Goal: Task Accomplishment & Management: Use online tool/utility

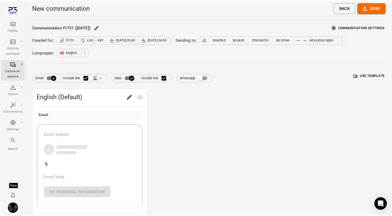
scroll to position [1, 0]
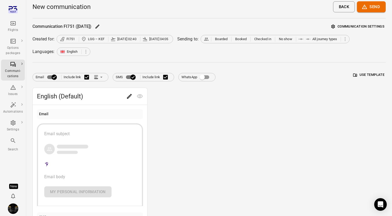
click at [12, 10] on icon "Main navigation" at bounding box center [12, 9] width 9 height 9
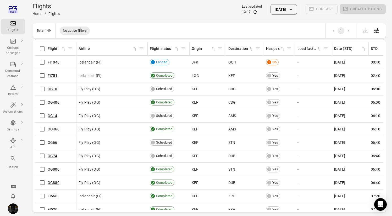
click at [97, 9] on div "Flights Home / Flights Last updated 13:17 3 Sep 2025 Contact Create options" at bounding box center [208, 9] width 353 height 15
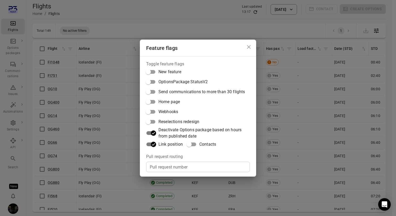
click at [125, 31] on div "Feature flags Toggle feature flags New feature OptionsPackage StatusV2 Send com…" at bounding box center [198, 108] width 396 height 216
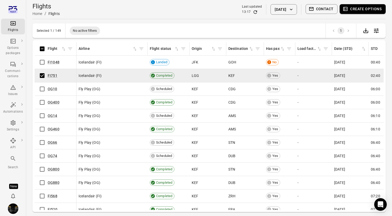
click at [315, 11] on button "Contact" at bounding box center [322, 9] width 32 height 10
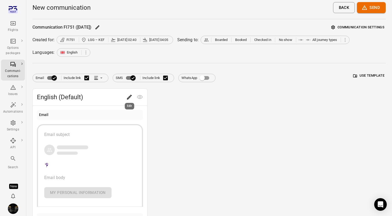
click at [130, 98] on icon "Edit" at bounding box center [129, 97] width 6 height 6
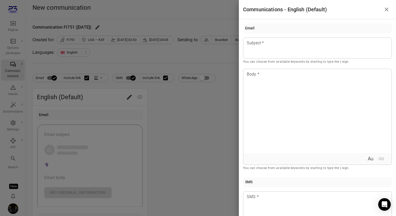
click at [113, 81] on div at bounding box center [198, 108] width 396 height 216
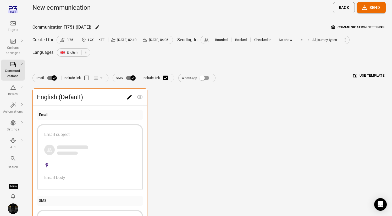
click at [99, 78] on span "Email Include link" at bounding box center [71, 77] width 70 height 11
click at [96, 75] on span "Email Include link" at bounding box center [71, 77] width 70 height 11
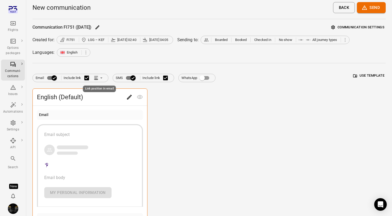
click at [97, 78] on icon "Link position in email" at bounding box center [96, 77] width 5 height 5
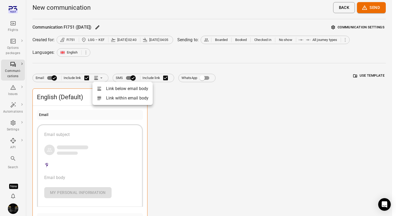
click at [112, 99] on li "Link within email body" at bounding box center [122, 97] width 60 height 9
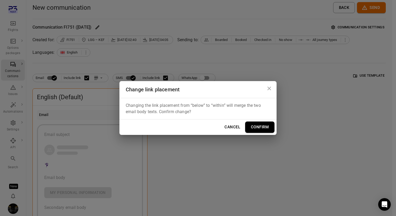
click at [248, 126] on button "Confirm" at bounding box center [259, 126] width 29 height 11
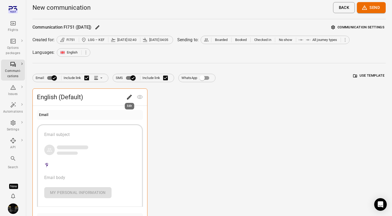
click at [128, 99] on icon "Edit" at bounding box center [129, 97] width 5 height 5
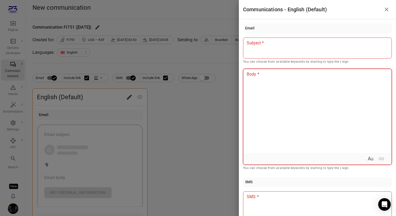
click at [285, 94] on div at bounding box center [317, 111] width 148 height 84
click at [285, 93] on div at bounding box center [317, 111] width 148 height 84
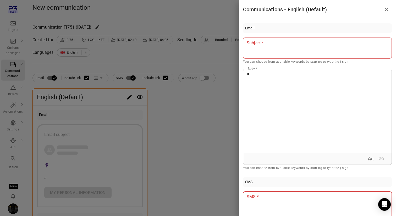
click at [98, 78] on div at bounding box center [198, 108] width 396 height 216
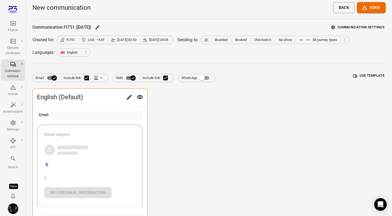
click at [100, 77] on icon "Link position in email" at bounding box center [101, 77] width 5 height 5
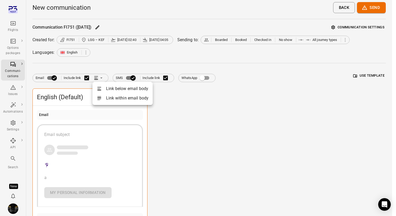
click at [104, 95] on div at bounding box center [101, 97] width 9 height 5
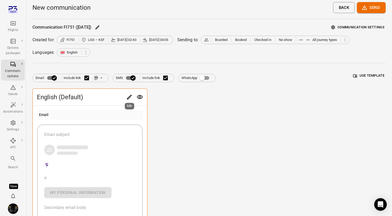
click at [128, 97] on icon "Edit" at bounding box center [129, 97] width 5 height 5
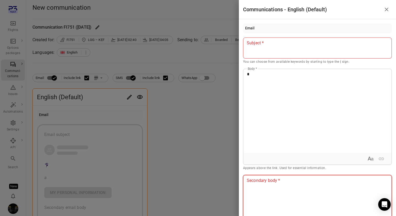
click at [268, 186] on div at bounding box center [317, 217] width 148 height 84
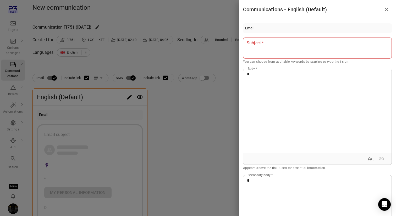
click at [88, 85] on div at bounding box center [198, 108] width 396 height 216
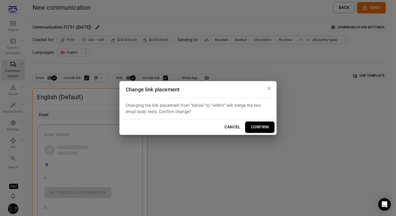
click at [261, 127] on button "Confirm" at bounding box center [259, 126] width 29 height 11
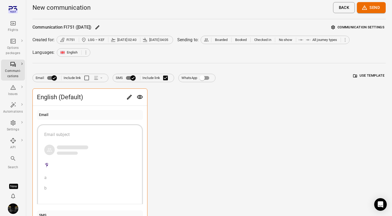
click at [96, 75] on span "Email Include link" at bounding box center [71, 77] width 70 height 11
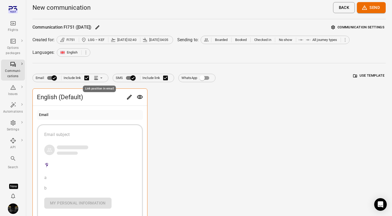
click at [99, 76] on icon "Link position in email" at bounding box center [101, 77] width 5 height 5
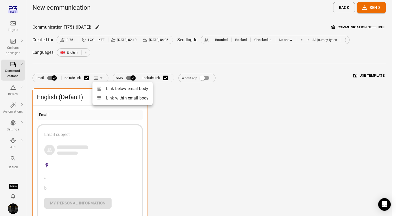
click at [100, 132] on div at bounding box center [198, 108] width 396 height 216
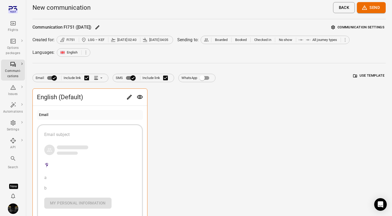
click at [128, 96] on icon "Edit" at bounding box center [129, 97] width 6 height 6
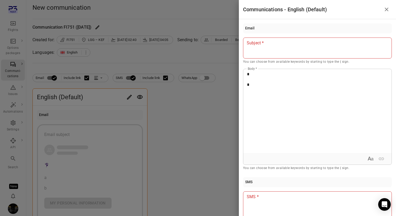
click at [164, 103] on div at bounding box center [198, 108] width 396 height 216
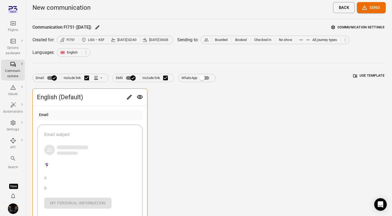
click at [15, 20] on icon "Main navigation" at bounding box center [13, 23] width 6 height 6
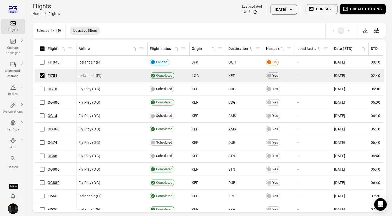
click at [357, 7] on button "Create options" at bounding box center [363, 9] width 46 height 10
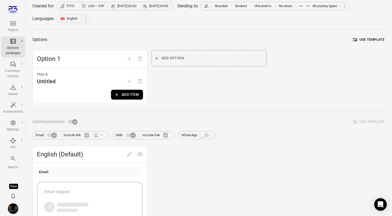
scroll to position [44, 0]
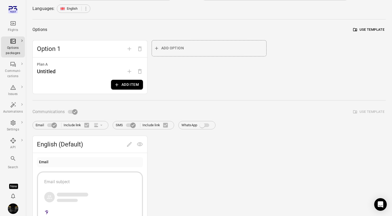
click at [94, 125] on span "Email Include link" at bounding box center [71, 124] width 70 height 11
click at [118, 86] on icon "button" at bounding box center [116, 84] width 5 height 5
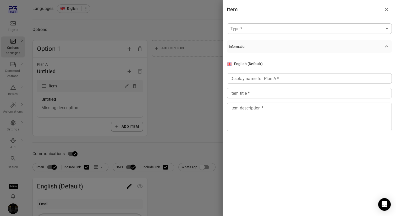
click at [179, 98] on div at bounding box center [198, 108] width 396 height 216
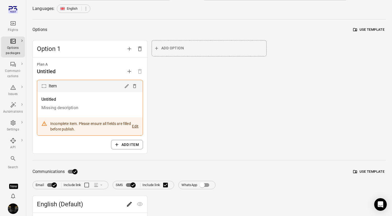
click at [98, 186] on span "Email Include link" at bounding box center [71, 184] width 70 height 11
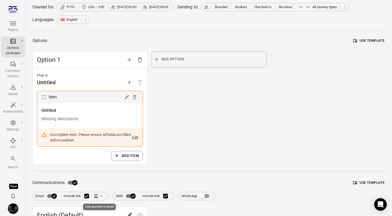
click at [98, 196] on icon "Link position in email" at bounding box center [96, 195] width 5 height 5
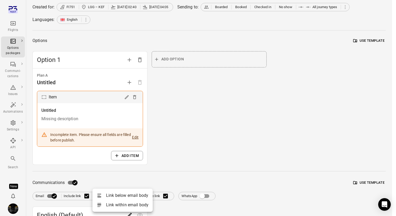
click at [134, 206] on li "Link within email body" at bounding box center [122, 204] width 60 height 9
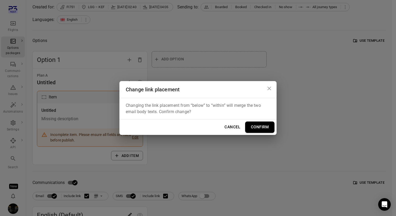
click at [262, 124] on button "Confirm" at bounding box center [259, 126] width 29 height 11
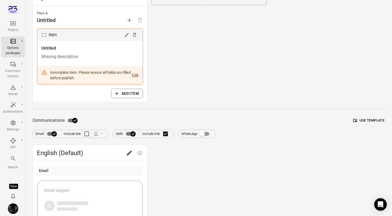
scroll to position [121, 0]
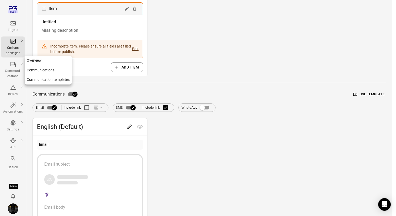
click at [14, 73] on div "Communi-cations" at bounding box center [13, 73] width 20 height 10
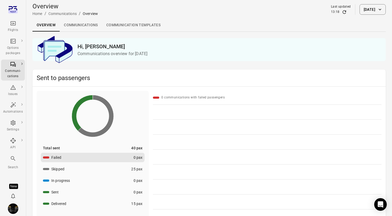
click at [141, 27] on link "Communication templates" at bounding box center [133, 25] width 63 height 13
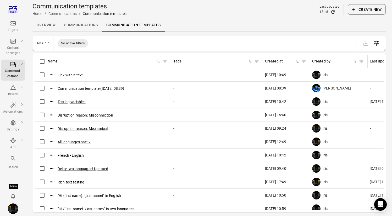
click at [360, 16] on div "Communication templates Home / Communications / Communication templates Last up…" at bounding box center [208, 9] width 353 height 15
click at [362, 9] on button "Create new" at bounding box center [367, 9] width 38 height 10
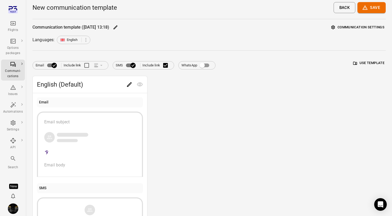
click at [99, 65] on span "Email Include link" at bounding box center [71, 65] width 70 height 11
click at [96, 65] on icon "Link position in email" at bounding box center [96, 65] width 5 height 5
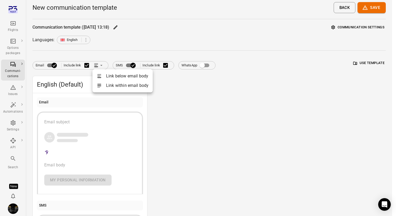
click at [101, 86] on icon at bounding box center [99, 85] width 5 height 5
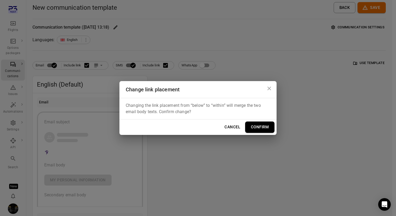
click at [258, 127] on button "Confirm" at bounding box center [259, 126] width 29 height 11
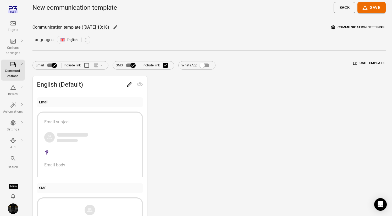
click at [14, 21] on icon "Main navigation" at bounding box center [13, 23] width 6 height 6
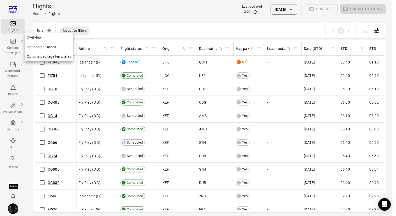
click at [8, 41] on div "Options packages" at bounding box center [13, 47] width 20 height 18
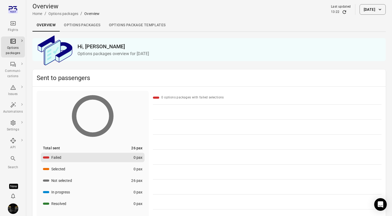
click at [89, 23] on link "Options packages" at bounding box center [82, 25] width 45 height 13
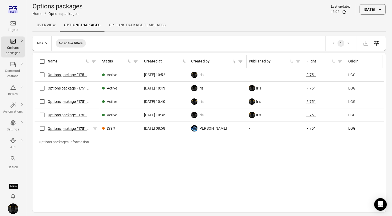
click at [68, 128] on button "Options package FI751 ([DATE])" at bounding box center [69, 128] width 43 height 5
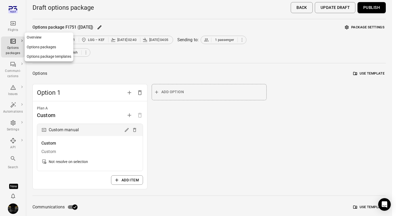
click at [21, 46] on div "Options packages" at bounding box center [13, 50] width 20 height 10
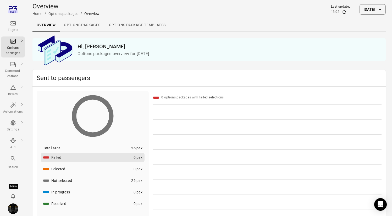
click at [343, 14] on icon "Refresh data" at bounding box center [344, 11] width 3 height 3
click at [91, 24] on link "Options packages" at bounding box center [82, 25] width 45 height 13
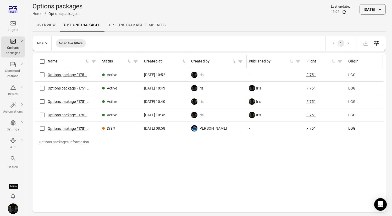
click at [360, 9] on button "3 Sep 2025" at bounding box center [373, 9] width 26 height 10
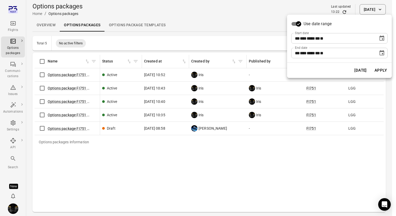
click at [382, 39] on icon "Choose date, selected date is Sep 3, 2025" at bounding box center [382, 37] width 5 height 5
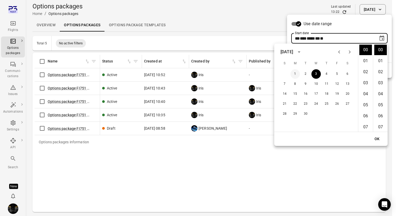
click at [297, 71] on button "1" at bounding box center [295, 73] width 9 height 9
type input "**********"
click at [381, 141] on button "OK" at bounding box center [377, 139] width 17 height 10
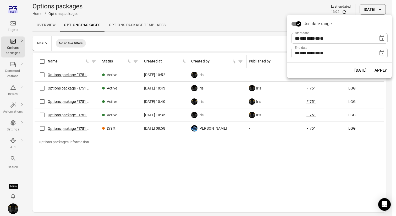
click at [375, 68] on button "Apply" at bounding box center [381, 70] width 18 height 11
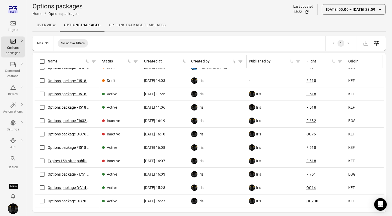
scroll to position [64, 0]
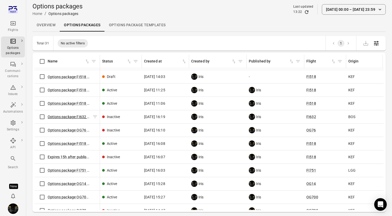
click at [68, 115] on link "Options package FI632 (1 Sep)" at bounding box center [74, 116] width 53 height 4
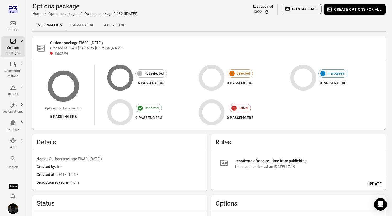
click at [87, 23] on link "Passengers" at bounding box center [83, 25] width 32 height 13
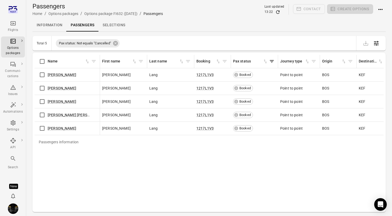
click at [111, 22] on link "Selections" at bounding box center [113, 25] width 31 height 13
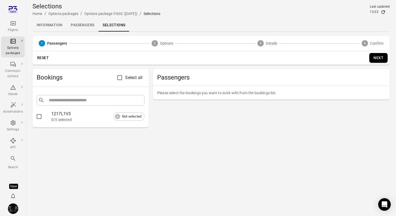
click at [49, 23] on link "Information" at bounding box center [49, 25] width 34 height 13
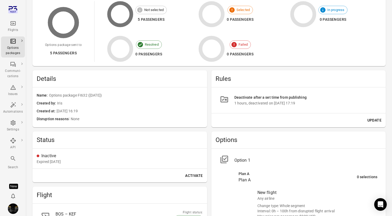
scroll to position [94, 0]
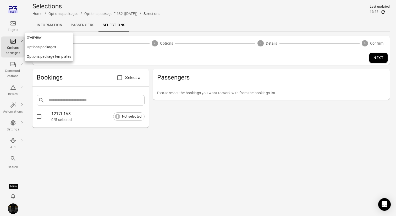
click at [20, 46] on div "Options packages" at bounding box center [13, 50] width 20 height 10
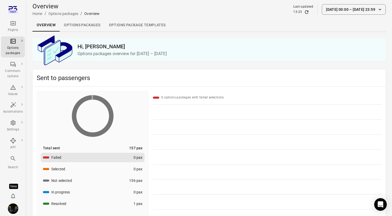
click at [78, 22] on link "Options packages" at bounding box center [82, 25] width 45 height 13
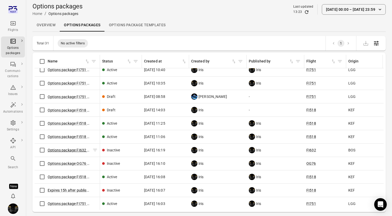
scroll to position [78, 0]
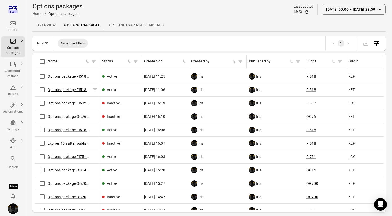
click at [72, 89] on link "Options package FI518 (2 Sep)" at bounding box center [74, 89] width 53 height 4
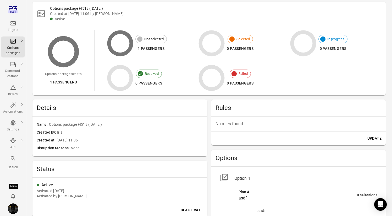
scroll to position [35, 0]
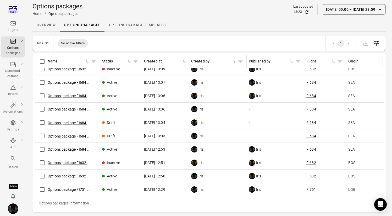
scroll to position [285, 0]
click at [181, 129] on td "1 Sep 2025 13:03" at bounding box center [165, 135] width 47 height 13
click at [64, 160] on link "Options package FI632 (1 Sep)" at bounding box center [74, 162] width 53 height 4
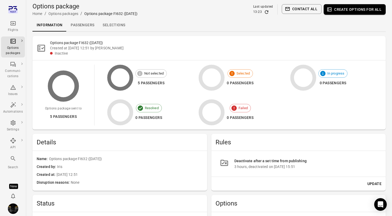
click at [7, 23] on div "Flights" at bounding box center [13, 26] width 20 height 13
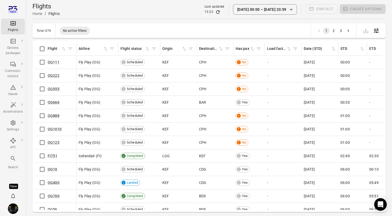
click at [292, 10] on icon "button" at bounding box center [291, 9] width 5 height 5
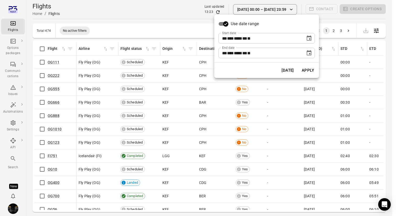
click at [283, 73] on button "Today" at bounding box center [288, 70] width 18 height 11
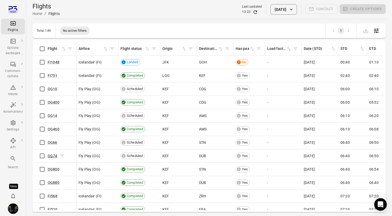
click at [49, 155] on link "OG74" at bounding box center [53, 156] width 10 height 4
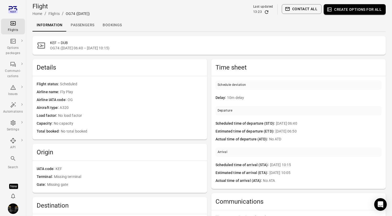
click at [341, 10] on button "Create options for all" at bounding box center [355, 9] width 62 height 10
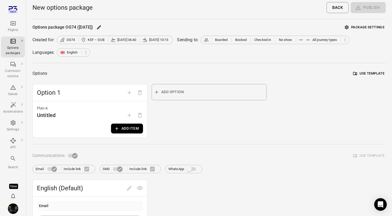
click at [116, 127] on icon "button" at bounding box center [116, 128] width 5 height 5
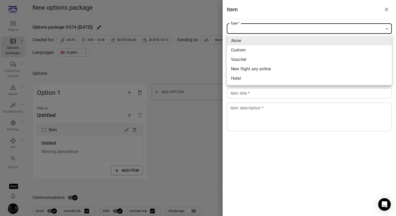
click at [247, 54] on li "Custom" at bounding box center [309, 49] width 165 height 9
type input "******"
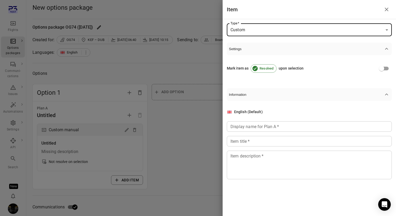
click at [243, 127] on div "Display name for Plan A   * Display name for Plan A   *" at bounding box center [309, 126] width 165 height 10
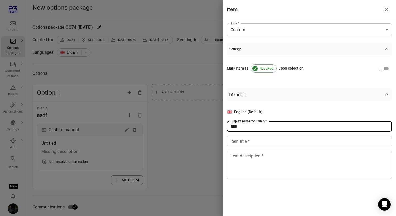
type input "****"
click at [239, 144] on div "Item title   * Item title   *" at bounding box center [309, 141] width 165 height 10
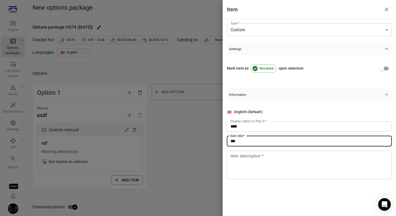
type input "***"
click at [239, 161] on textarea "Item description   *" at bounding box center [310, 164] width 158 height 24
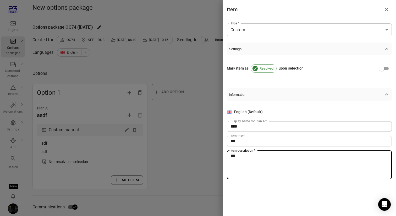
type textarea "***"
click at [174, 175] on div at bounding box center [198, 108] width 396 height 216
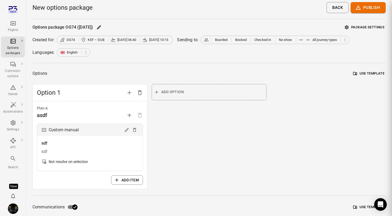
click at [174, 175] on div at bounding box center [196, 108] width 392 height 216
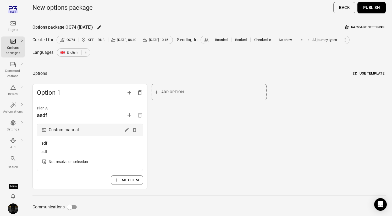
click at [377, 25] on button "Package settings" at bounding box center [365, 27] width 42 height 8
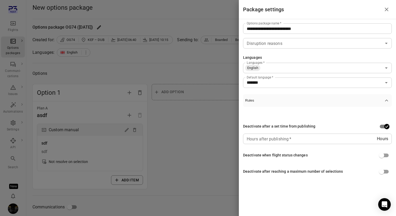
click at [335, 134] on input "Hours after publishing   *" at bounding box center [310, 138] width 134 height 10
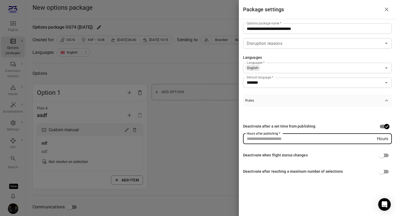
type input "*"
click at [198, 131] on div at bounding box center [198, 108] width 396 height 216
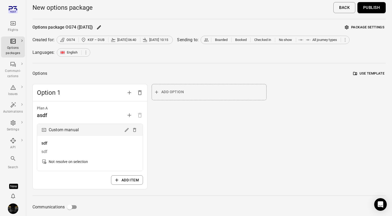
click at [375, 6] on button "Publish" at bounding box center [372, 7] width 28 height 11
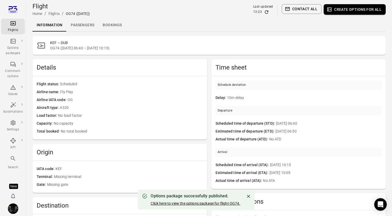
click at [189, 203] on link "Click here to view the options package for flight OG74." at bounding box center [196, 203] width 90 height 4
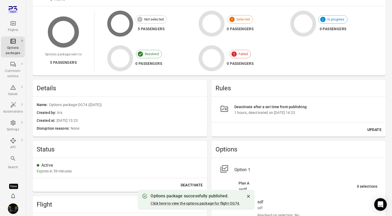
scroll to position [49, 0]
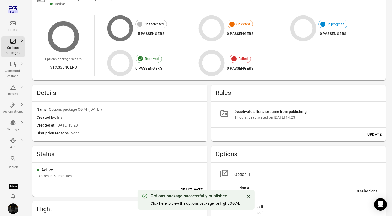
click at [12, 21] on icon "Main navigation" at bounding box center [12, 23] width 5 height 4
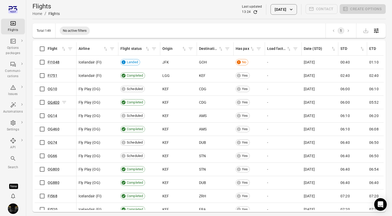
click at [51, 103] on link "OG400" at bounding box center [54, 102] width 12 height 4
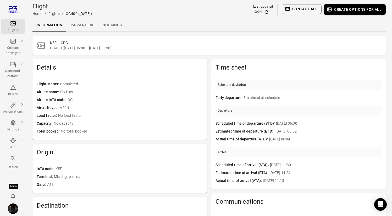
click at [79, 28] on link "Passengers" at bounding box center [83, 25] width 32 height 13
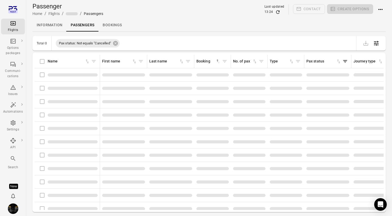
click at [42, 62] on div "Name" at bounding box center [67, 61] width 61 height 11
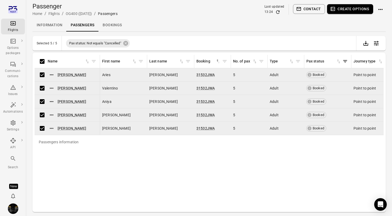
click at [354, 9] on button "Create options" at bounding box center [350, 9] width 46 height 10
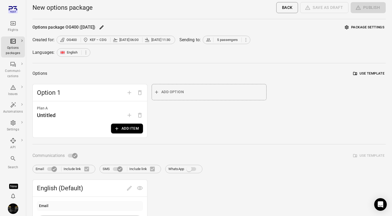
click at [124, 130] on button "Add item" at bounding box center [127, 128] width 32 height 10
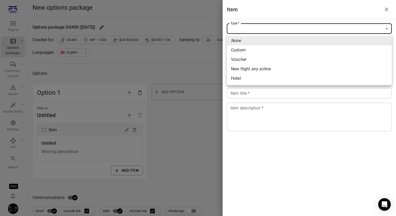
click at [274, 52] on span "Custom" at bounding box center [309, 50] width 157 height 6
type input "******"
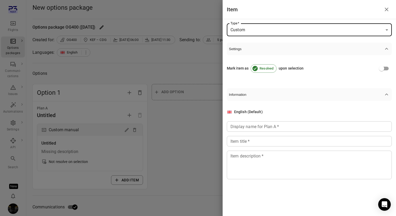
click at [249, 123] on input "Display name for Plan A   *" at bounding box center [309, 126] width 165 height 10
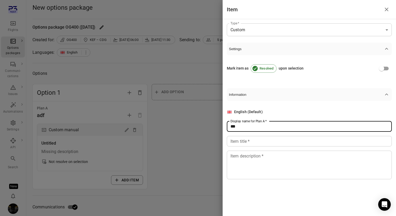
type input "***"
click at [244, 139] on div "Item title   * Item title   *" at bounding box center [309, 141] width 165 height 10
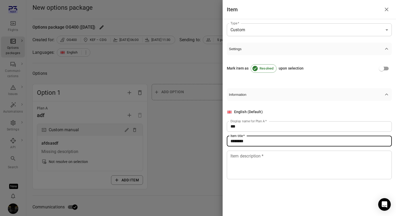
type input "********"
click at [183, 137] on div at bounding box center [198, 108] width 396 height 216
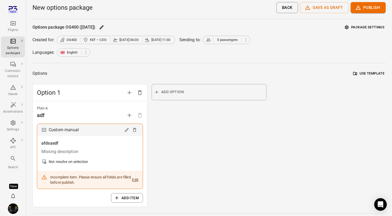
click at [123, 130] on div "Custom manual" at bounding box center [90, 130] width 106 height 12
click at [128, 133] on button "Edit" at bounding box center [127, 130] width 8 height 8
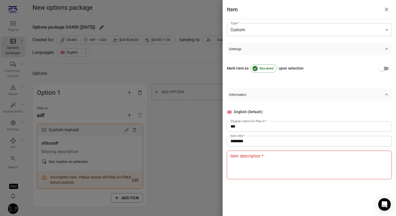
click at [272, 168] on textarea "Item description   *" at bounding box center [310, 164] width 158 height 24
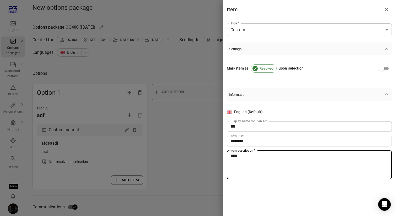
type textarea "****"
click at [187, 142] on div at bounding box center [198, 108] width 396 height 216
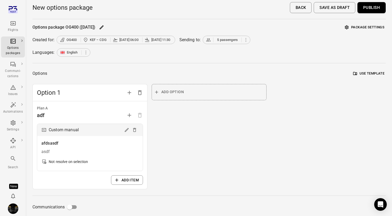
click at [353, 28] on button "Package settings" at bounding box center [365, 27] width 42 height 8
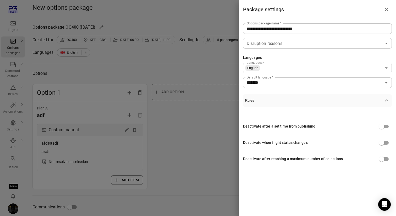
click at [270, 78] on label "Default language   *" at bounding box center [260, 77] width 26 height 4
click at [270, 79] on input "*******" at bounding box center [313, 82] width 137 height 7
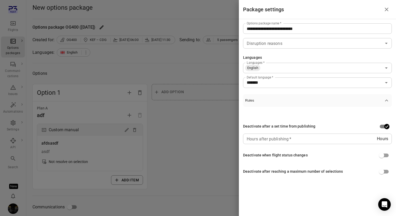
click at [302, 139] on input "Hours after publishing   *" at bounding box center [310, 138] width 134 height 10
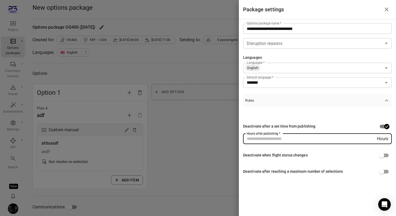
type input "*"
click at [147, 153] on div at bounding box center [198, 108] width 396 height 216
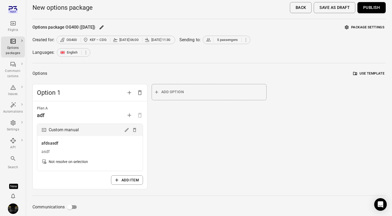
click at [364, 26] on button "Package settings" at bounding box center [365, 27] width 42 height 8
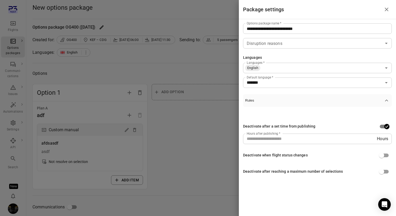
click at [225, 67] on div at bounding box center [198, 108] width 396 height 216
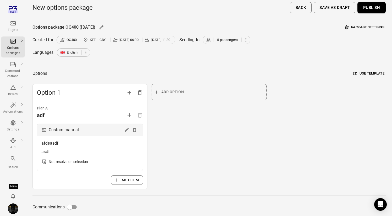
click at [344, 9] on button "Save as draft" at bounding box center [335, 7] width 42 height 11
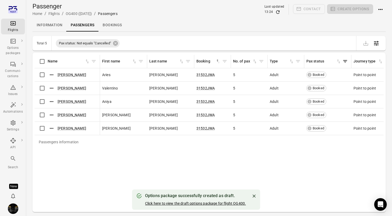
click at [182, 203] on button "Click here to view the draft options package for flight OG400." at bounding box center [195, 202] width 101 height 5
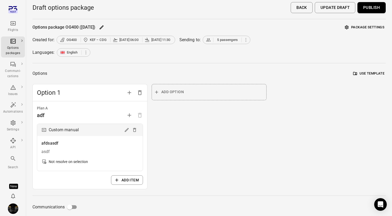
click at [365, 27] on button "Package settings" at bounding box center [365, 27] width 42 height 8
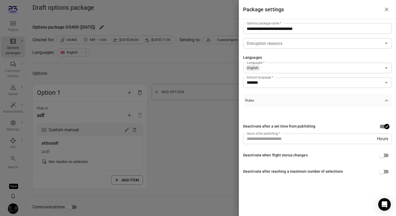
click at [205, 60] on div at bounding box center [198, 108] width 396 height 216
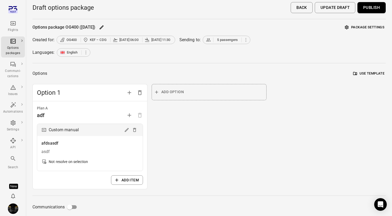
click at [374, 8] on button "Publish" at bounding box center [372, 7] width 28 height 11
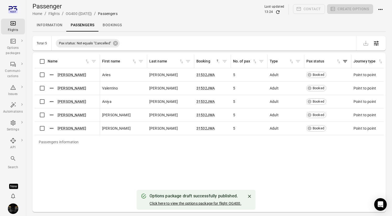
click at [205, 202] on link "Click here to view the options package for flight OG400." at bounding box center [196, 203] width 92 height 4
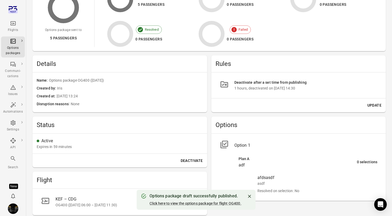
scroll to position [78, 0]
click at [14, 23] on icon "Main navigation" at bounding box center [13, 23] width 6 height 6
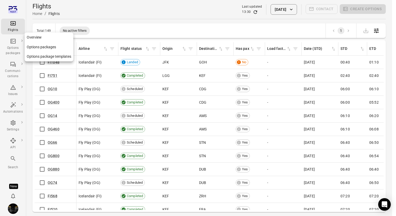
click at [15, 47] on div "Options packages" at bounding box center [13, 50] width 20 height 10
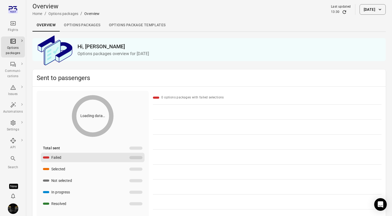
click at [82, 23] on link "Options packages" at bounding box center [82, 25] width 45 height 13
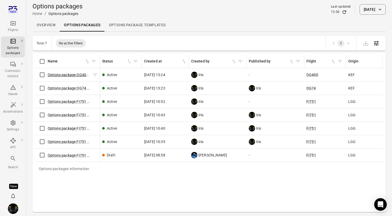
click at [71, 75] on link "Options package OG400 (3 Sep)" at bounding box center [75, 75] width 55 height 4
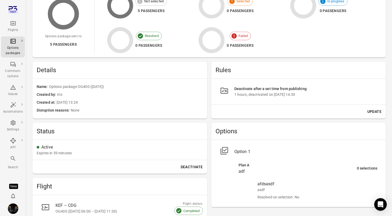
scroll to position [76, 0]
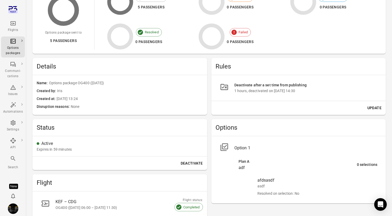
click at [373, 107] on button "Update" at bounding box center [374, 108] width 18 height 10
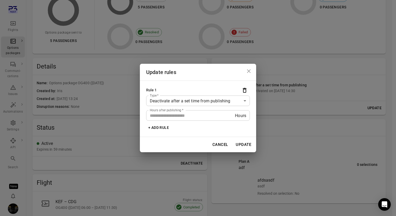
click at [166, 129] on button "+ Add rule" at bounding box center [158, 128] width 25 height 10
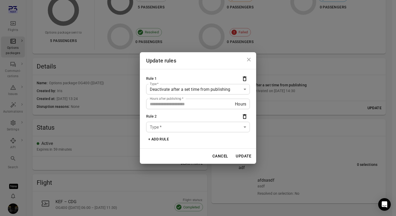
click at [169, 133] on div "**********" at bounding box center [198, 108] width 116 height 79
click at [244, 83] on button "Delete" at bounding box center [244, 78] width 10 height 10
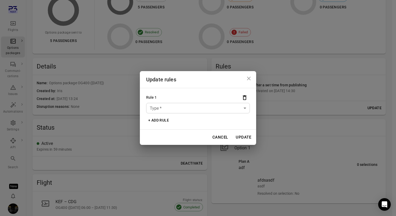
click at [217, 112] on body "Flights Options packages Communi-cations Issues Automations Settings API Search…" at bounding box center [198, 121] width 396 height 394
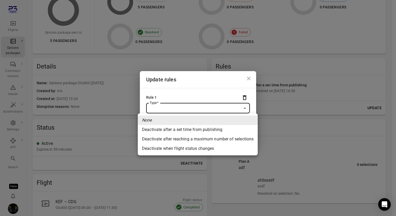
click at [236, 94] on div at bounding box center [198, 108] width 396 height 216
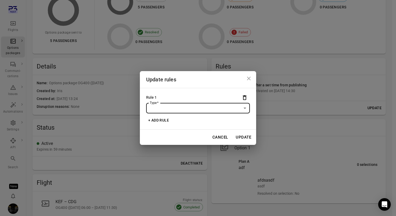
click at [248, 135] on button "Update" at bounding box center [243, 137] width 21 height 11
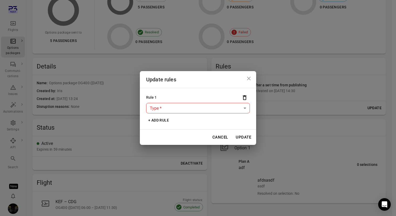
click at [322, 68] on div "Update rules Rule 1 Type   * ​ Type   * + Add rule Cancel Update" at bounding box center [198, 108] width 396 height 216
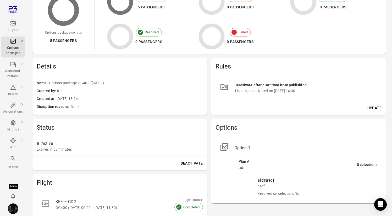
scroll to position [0, 0]
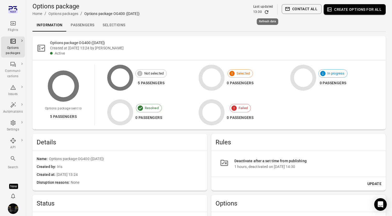
click at [269, 12] on icon "Refresh data" at bounding box center [266, 11] width 5 height 5
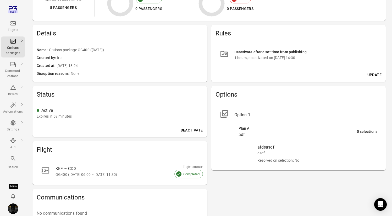
scroll to position [90, 0]
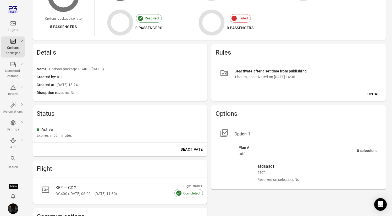
click at [376, 92] on button "Update" at bounding box center [374, 94] width 18 height 10
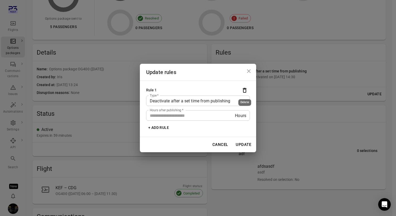
click at [246, 89] on icon "Delete" at bounding box center [245, 90] width 4 height 5
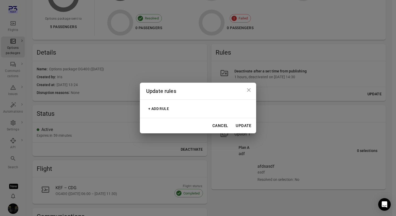
click at [161, 110] on button "+ Add rule" at bounding box center [158, 109] width 25 height 10
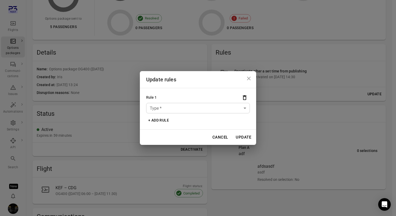
click at [164, 112] on body "Flights Options packages Communi-cations Issues Automations Settings API Search…" at bounding box center [198, 107] width 396 height 394
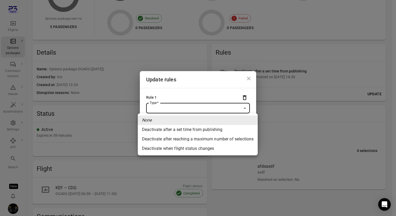
click at [166, 128] on li "Deactivate after a set time from publishing" at bounding box center [198, 129] width 120 height 9
type input "**********"
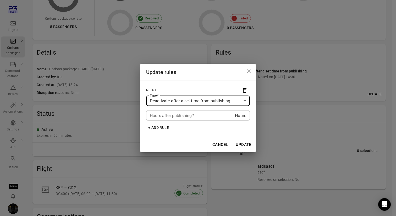
click at [186, 117] on div "Hours after publishing   * Hours Hours after publishing   *" at bounding box center [198, 115] width 104 height 10
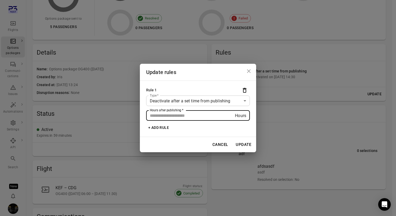
type input "*"
click at [245, 141] on button "Update" at bounding box center [243, 144] width 21 height 11
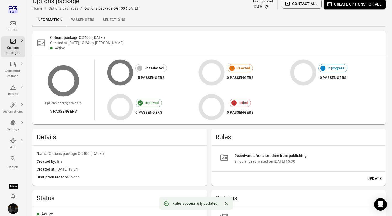
scroll to position [0, 0]
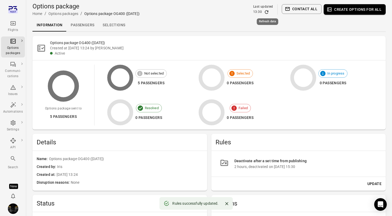
click at [266, 13] on icon "Refresh data" at bounding box center [266, 11] width 5 height 5
click at [267, 12] on icon "Refresh data" at bounding box center [266, 11] width 5 height 5
click at [269, 13] on icon "Refresh data" at bounding box center [266, 11] width 5 height 5
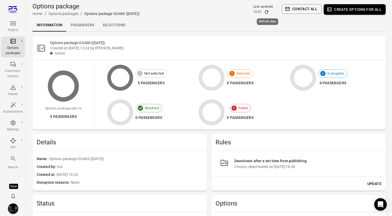
click at [269, 13] on icon "Refresh data" at bounding box center [266, 11] width 5 height 5
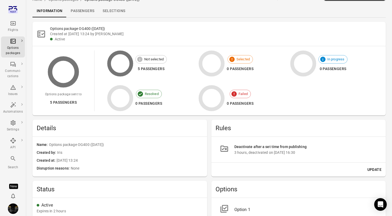
scroll to position [5, 0]
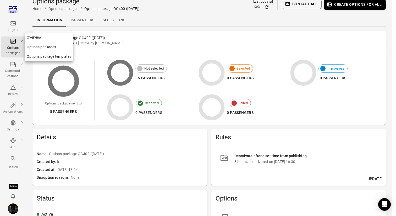
click at [14, 49] on div "Options packages" at bounding box center [13, 50] width 20 height 10
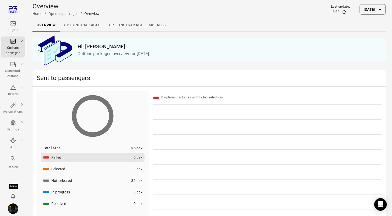
click at [77, 25] on link "Options packages" at bounding box center [82, 25] width 45 height 13
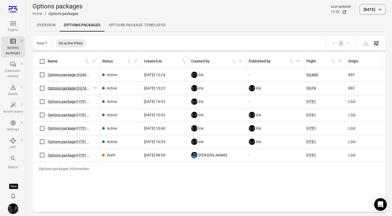
click at [67, 88] on link "Options package OG74 (3 Sep)" at bounding box center [74, 88] width 53 height 4
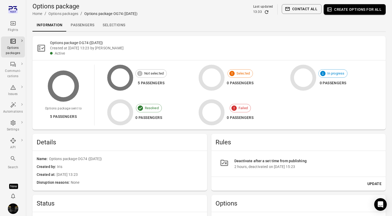
click at [268, 12] on icon "Refresh data" at bounding box center [266, 11] width 5 height 5
click at [269, 11] on icon "Refresh data" at bounding box center [266, 11] width 5 height 5
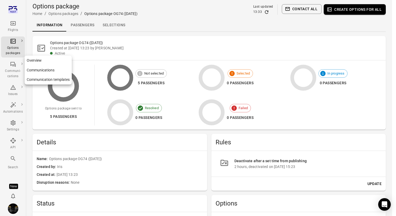
click at [15, 72] on div "Communi-cations" at bounding box center [13, 73] width 20 height 10
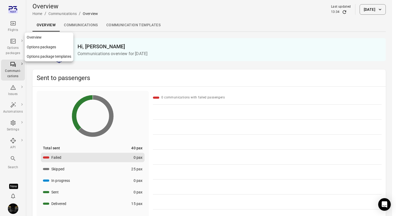
click at [15, 54] on div "Options packages" at bounding box center [13, 50] width 20 height 10
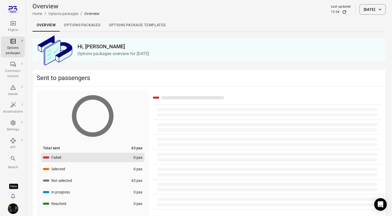
click at [140, 26] on link "Options package Templates" at bounding box center [137, 25] width 65 height 13
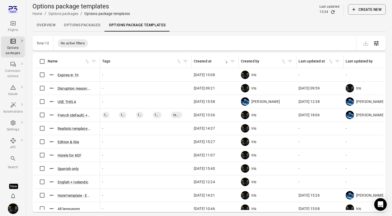
click at [365, 6] on button "Create new" at bounding box center [367, 9] width 38 height 10
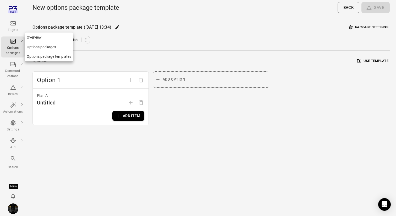
click at [13, 45] on div "Options packages" at bounding box center [13, 47] width 20 height 18
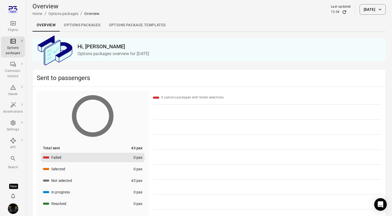
click at [132, 25] on link "Options package Templates" at bounding box center [137, 25] width 65 height 13
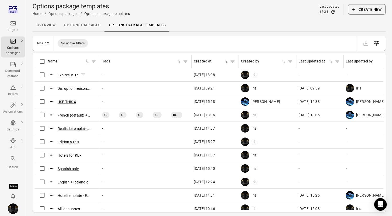
click at [68, 75] on button "Expires in 1h" at bounding box center [68, 74] width 21 height 5
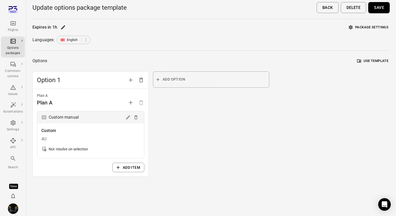
click at [355, 25] on button "Package settings" at bounding box center [369, 27] width 42 height 8
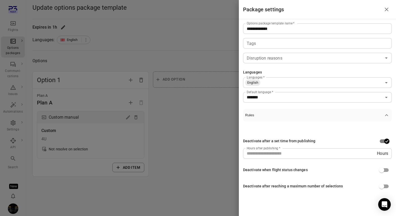
click at [185, 60] on div at bounding box center [198, 108] width 396 height 216
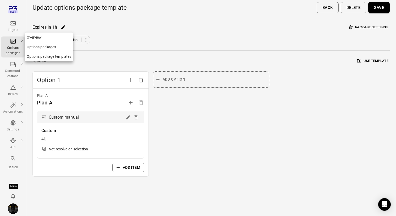
click at [15, 49] on div "Options packages" at bounding box center [13, 50] width 20 height 10
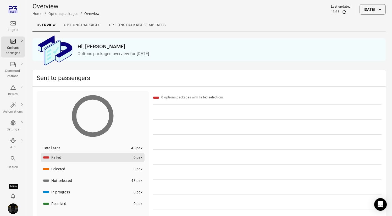
click at [132, 28] on link "Options package Templates" at bounding box center [137, 25] width 65 height 13
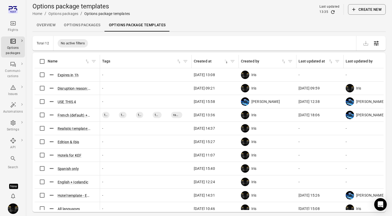
click at [362, 11] on button "Create new" at bounding box center [367, 9] width 38 height 10
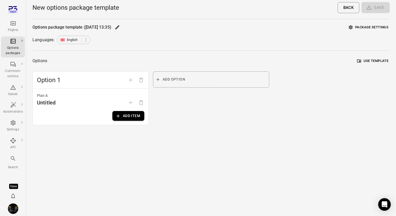
click at [124, 114] on button "Add item" at bounding box center [128, 116] width 32 height 10
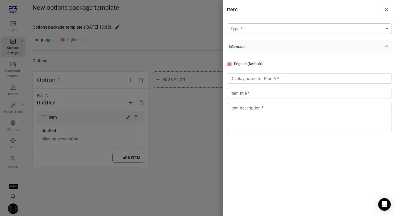
click at [315, 37] on div "Type   * ​ Type   * Information English (Default) Display name for Plan A   * D…" at bounding box center [309, 81] width 173 height 124
click at [315, 32] on body "Flights Options packages Communi-cations Issues Automations Settings API Search…" at bounding box center [198, 108] width 396 height 216
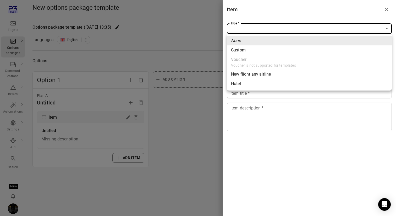
click at [314, 52] on span "Custom" at bounding box center [309, 50] width 157 height 6
type input "******"
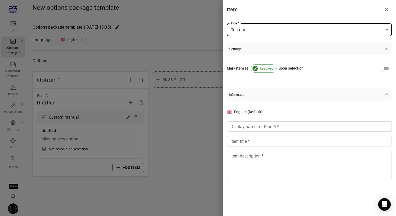
click at [285, 129] on input "Display name for Plan A   *" at bounding box center [309, 126] width 165 height 10
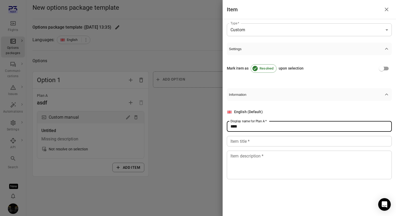
type input "****"
click at [282, 143] on input "Item title   *" at bounding box center [309, 141] width 165 height 10
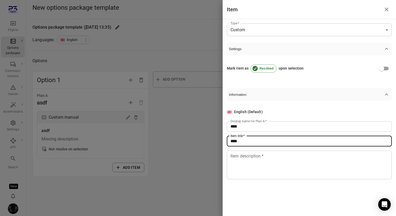
type input "****"
click at [280, 163] on textarea "Item description   *" at bounding box center [310, 164] width 158 height 24
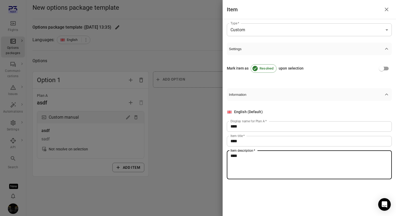
type textarea "****"
click at [196, 131] on div at bounding box center [198, 108] width 396 height 216
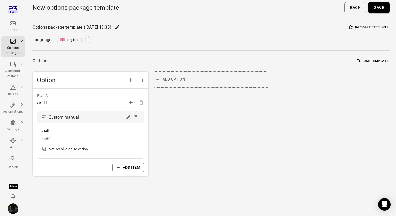
click at [379, 25] on button "Package settings" at bounding box center [369, 27] width 42 height 8
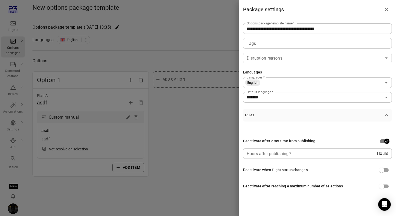
click at [303, 157] on input "Hours after publishing   *" at bounding box center [310, 153] width 134 height 10
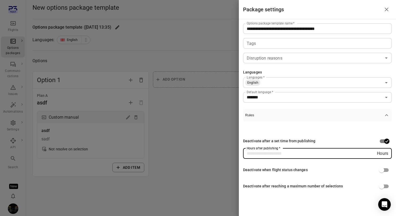
type input "*"
click at [194, 136] on div at bounding box center [198, 108] width 396 height 216
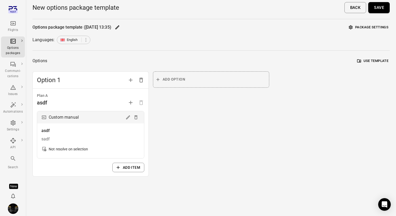
click at [376, 12] on button "Save" at bounding box center [378, 7] width 21 height 11
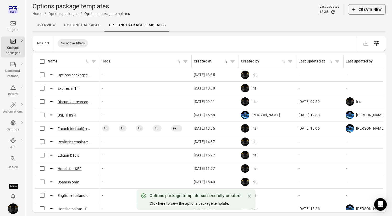
click at [173, 204] on button "Click here to view the options package template." at bounding box center [190, 202] width 80 height 5
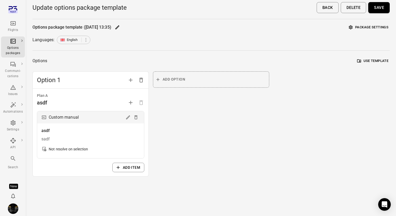
click at [374, 27] on button "Package settings" at bounding box center [369, 27] width 42 height 8
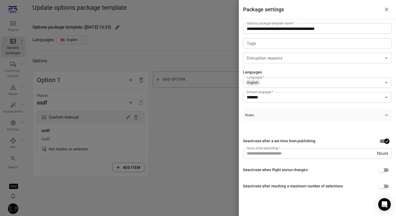
click at [10, 31] on div at bounding box center [198, 108] width 396 height 216
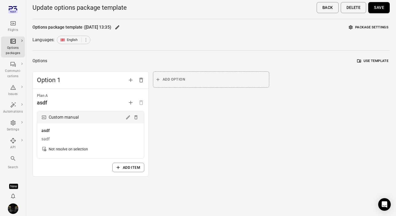
click at [10, 31] on div "Flights" at bounding box center [13, 30] width 20 height 5
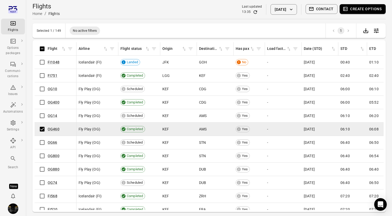
click at [363, 9] on button "Create options" at bounding box center [363, 9] width 46 height 10
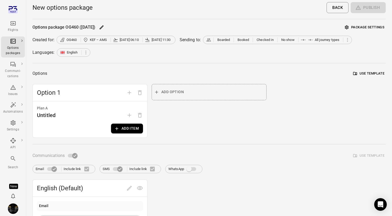
click at [374, 70] on button "Use template" at bounding box center [369, 73] width 34 height 8
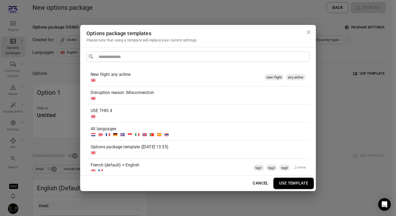
click at [357, 82] on div "Options package templates Please note that using a template will replace your c…" at bounding box center [198, 108] width 396 height 216
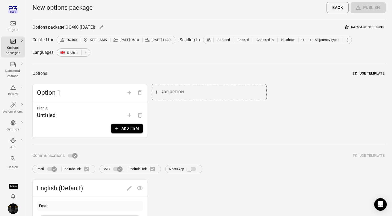
click at [135, 124] on button "Add item" at bounding box center [127, 128] width 32 height 10
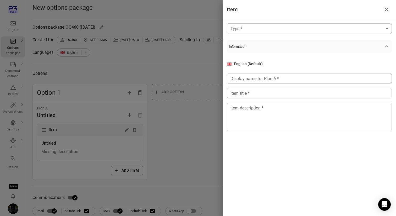
click at [193, 115] on div at bounding box center [198, 108] width 396 height 216
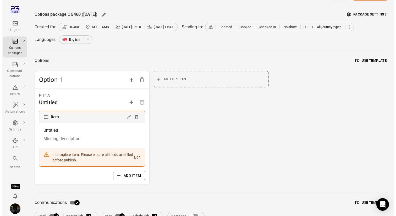
scroll to position [12, 0]
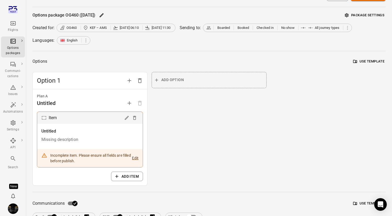
click at [366, 64] on button "Use template" at bounding box center [369, 61] width 34 height 8
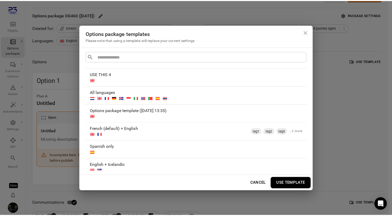
scroll to position [34, 0]
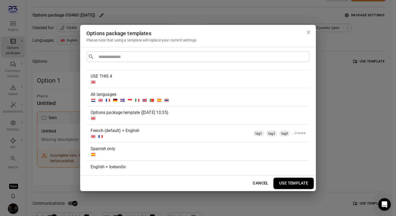
click at [179, 118] on div at bounding box center [197, 118] width 213 height 5
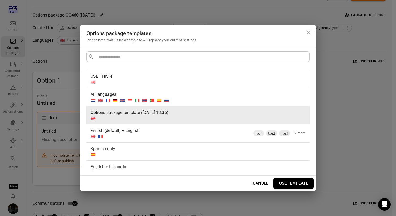
click at [300, 185] on button "Use template" at bounding box center [293, 182] width 40 height 11
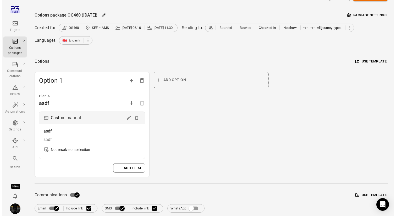
scroll to position [0, 0]
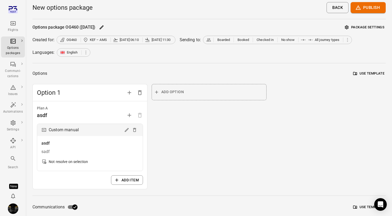
click at [368, 25] on button "Package settings" at bounding box center [365, 27] width 42 height 8
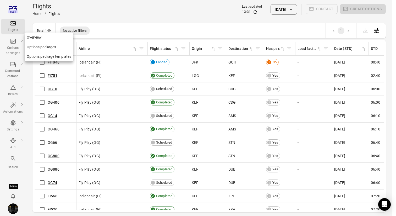
click at [10, 47] on div "Options packages" at bounding box center [13, 50] width 20 height 10
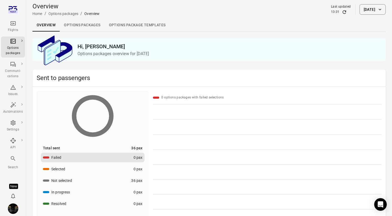
click at [80, 26] on link "Options packages" at bounding box center [82, 25] width 45 height 13
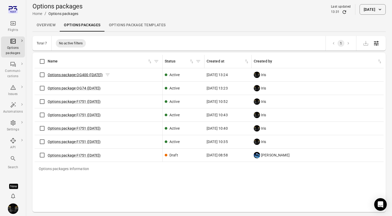
click at [75, 75] on link "Options package OG400 ([DATE])" at bounding box center [75, 75] width 55 height 4
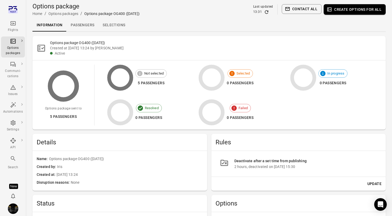
click at [267, 13] on icon "Refresh data" at bounding box center [266, 11] width 3 height 3
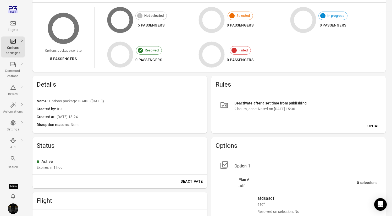
scroll to position [89, 0]
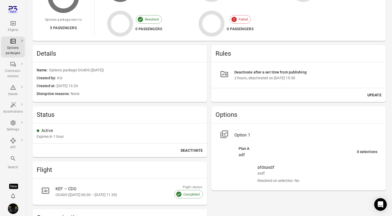
click at [374, 92] on button "Update" at bounding box center [374, 95] width 18 height 10
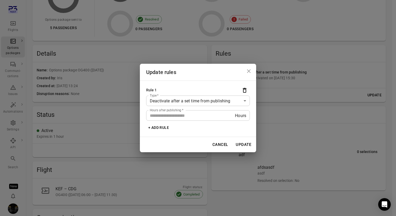
click at [222, 111] on input "*" at bounding box center [190, 115] width 89 height 10
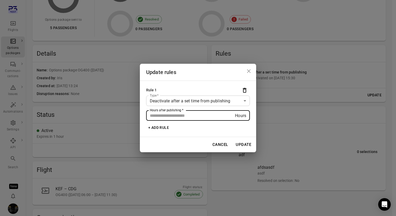
click at [222, 111] on input "*" at bounding box center [190, 115] width 89 height 10
click at [219, 118] on input "*" at bounding box center [190, 115] width 89 height 10
type input "*"
click at [244, 143] on button "Update" at bounding box center [243, 144] width 21 height 11
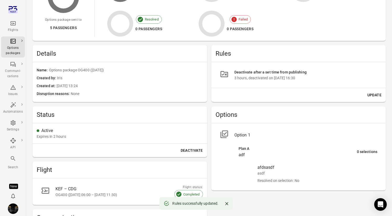
click at [294, 88] on hr at bounding box center [298, 88] width 175 height 0
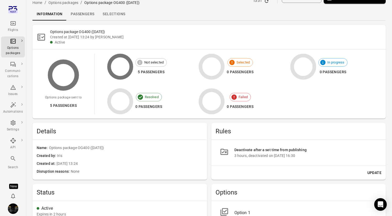
scroll to position [0, 0]
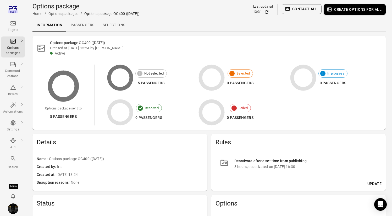
click at [268, 13] on icon "Refresh data" at bounding box center [266, 11] width 3 height 3
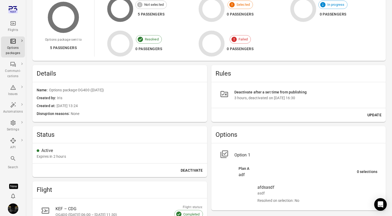
scroll to position [92, 0]
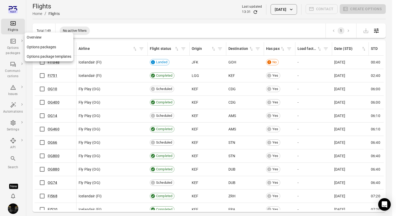
click at [18, 49] on div "Options packages" at bounding box center [13, 50] width 20 height 10
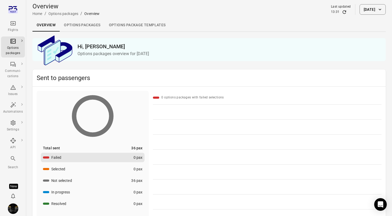
click at [84, 31] on link "Options packages" at bounding box center [82, 25] width 45 height 13
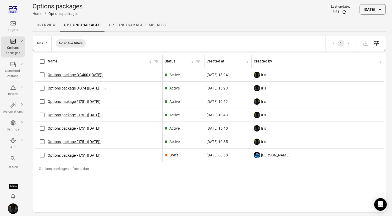
click at [71, 89] on link "Options package OG74 ([DATE])" at bounding box center [74, 88] width 53 height 4
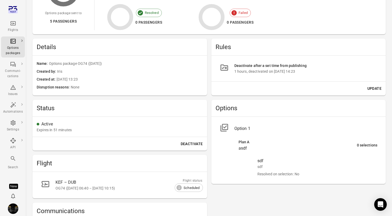
scroll to position [94, 0]
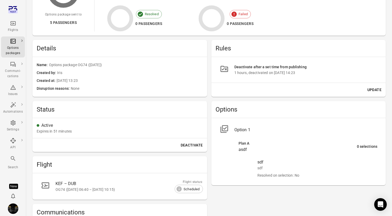
click at [374, 88] on button "Update" at bounding box center [374, 90] width 18 height 10
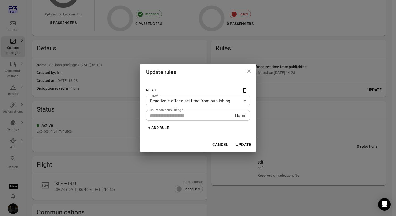
click at [220, 112] on input "*" at bounding box center [190, 115] width 89 height 10
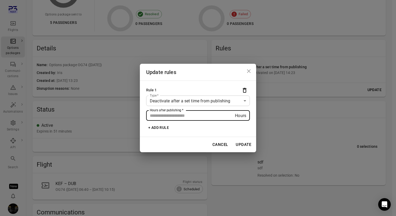
type input "*"
click at [242, 147] on button "Update" at bounding box center [243, 144] width 21 height 11
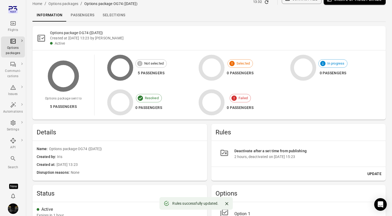
scroll to position [8, 0]
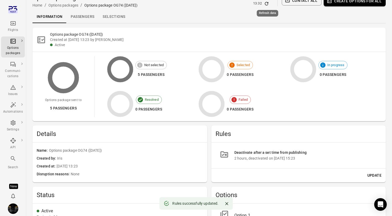
click at [267, 3] on icon "Refresh data" at bounding box center [266, 3] width 5 height 5
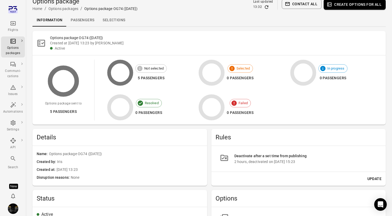
scroll to position [0, 0]
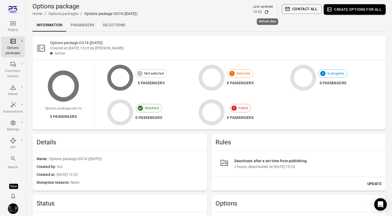
click at [267, 13] on icon "Refresh data" at bounding box center [266, 11] width 5 height 5
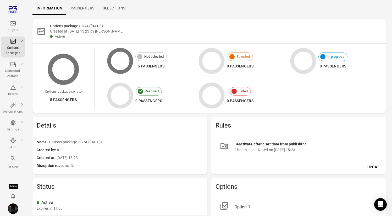
scroll to position [24, 0]
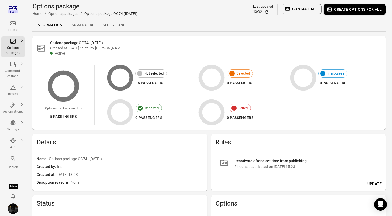
scroll to position [44, 0]
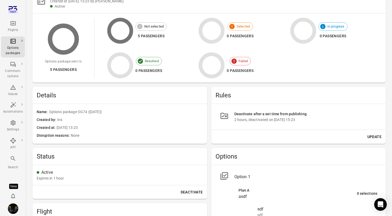
scroll to position [48, 0]
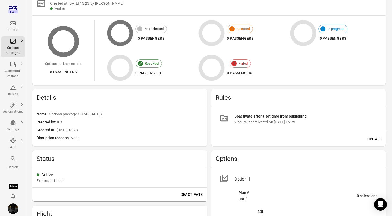
scroll to position [74, 0]
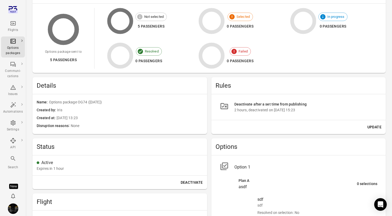
scroll to position [81, 0]
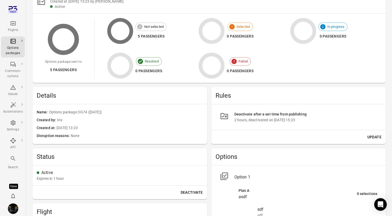
scroll to position [42, 0]
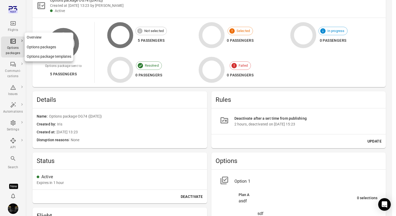
click at [14, 45] on div "Options packages" at bounding box center [13, 47] width 20 height 18
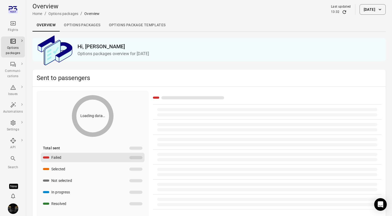
click at [87, 25] on link "Options packages" at bounding box center [82, 25] width 45 height 13
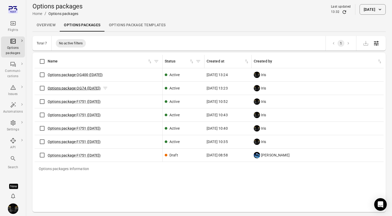
click at [81, 89] on link "Options package OG74 ([DATE])" at bounding box center [74, 88] width 53 height 4
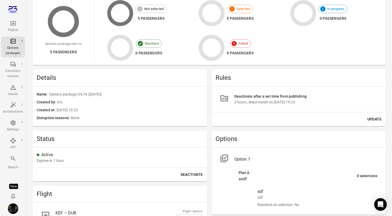
scroll to position [27, 0]
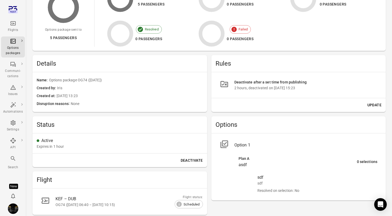
scroll to position [80, 0]
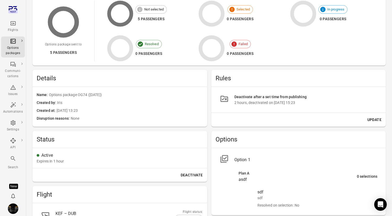
scroll to position [76, 0]
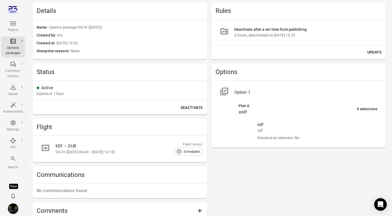
scroll to position [178, 0]
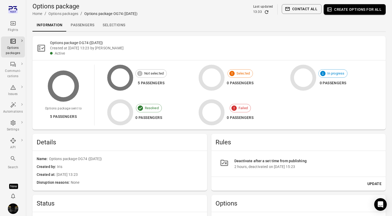
click at [8, 20] on link "Flights" at bounding box center [13, 27] width 24 height 16
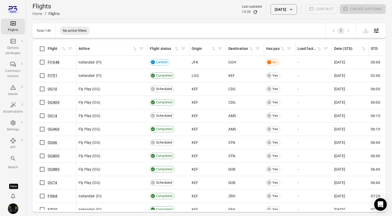
click at [65, 86] on div "OG10" at bounding box center [55, 88] width 37 height 11
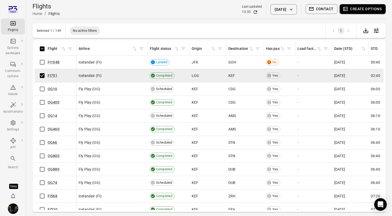
click at [360, 8] on button "Create options" at bounding box center [363, 9] width 46 height 10
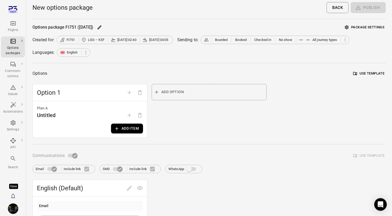
click at [122, 133] on div "Plan A Untitled Add item" at bounding box center [90, 119] width 114 height 36
click at [123, 129] on button "Add item" at bounding box center [127, 128] width 32 height 10
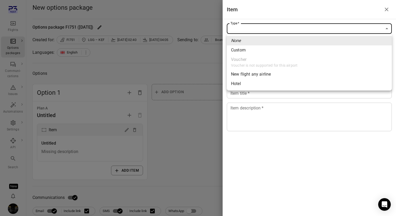
click at [261, 51] on span "Custom" at bounding box center [309, 50] width 157 height 6
type input "******"
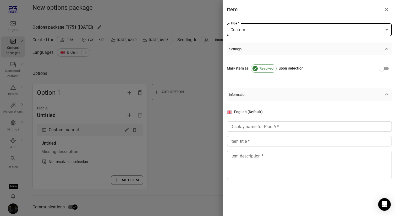
click at [252, 125] on div "Display name for Plan A   * Display name for Plan A   *" at bounding box center [309, 126] width 165 height 10
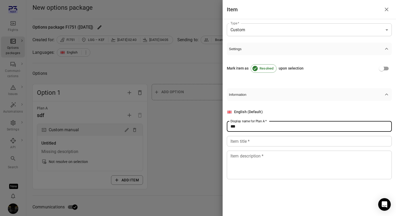
type input "***"
click at [251, 150] on div "English (Default) Display name for Plan A   * *** Display name for Plan A   * I…" at bounding box center [309, 144] width 165 height 70
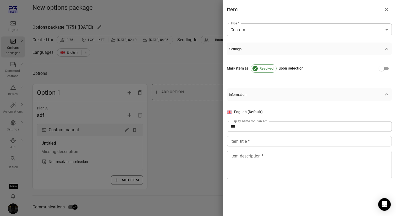
click at [252, 145] on input "Item title   *" at bounding box center [309, 141] width 165 height 10
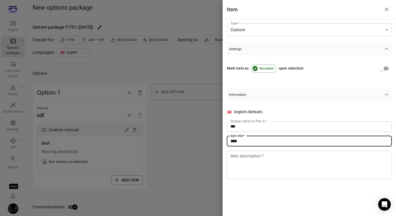
type input "****"
click at [252, 168] on textarea "Item description   *" at bounding box center [310, 164] width 158 height 24
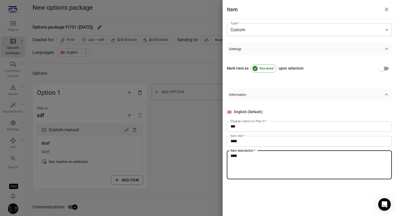
type textarea "****"
click at [184, 136] on div at bounding box center [198, 108] width 396 height 216
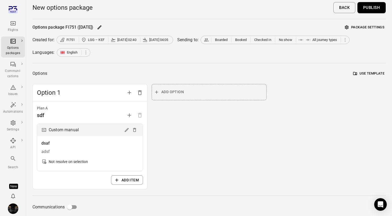
click at [373, 18] on div "New options package Back Publish" at bounding box center [208, 9] width 353 height 19
click at [371, 28] on button "Package settings" at bounding box center [365, 27] width 42 height 8
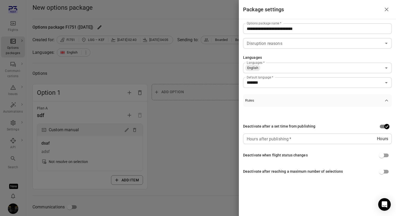
click at [316, 136] on input "Hours after publishing   *" at bounding box center [310, 138] width 134 height 10
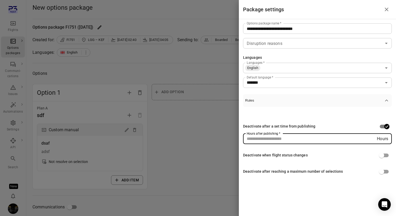
type input "*"
click at [354, 118] on div "Deactivate after a set time from publishing Hours after publishing   * * Hours …" at bounding box center [317, 146] width 149 height 78
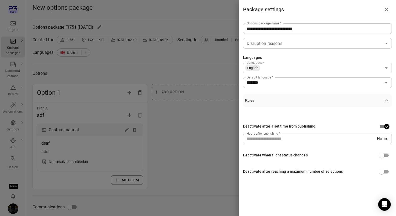
click at [152, 119] on div at bounding box center [198, 108] width 396 height 216
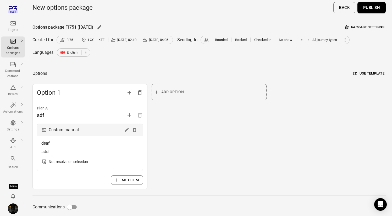
click at [371, 9] on button "Publish" at bounding box center [372, 7] width 28 height 11
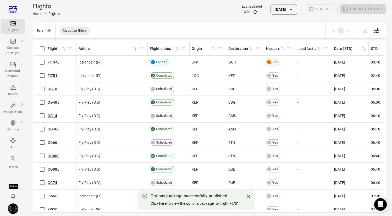
click at [201, 203] on link "Click here to view the options package for flight FI751." at bounding box center [196, 203] width 90 height 4
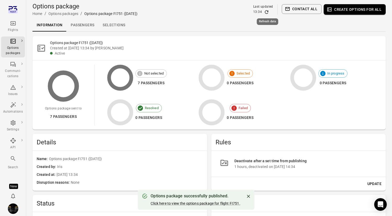
click at [269, 10] on icon "Refresh data" at bounding box center [266, 11] width 5 height 5
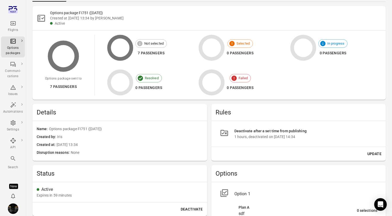
scroll to position [36, 0]
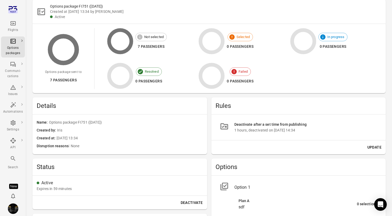
click at [366, 144] on button "Update" at bounding box center [374, 147] width 18 height 10
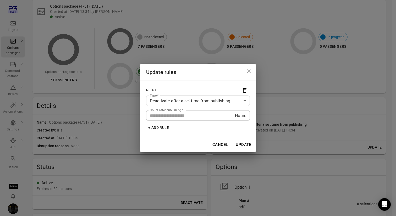
type input "*"
click at [232, 115] on input "*" at bounding box center [190, 115] width 89 height 10
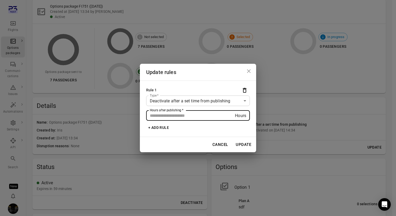
click at [246, 141] on button "Update" at bounding box center [243, 144] width 21 height 11
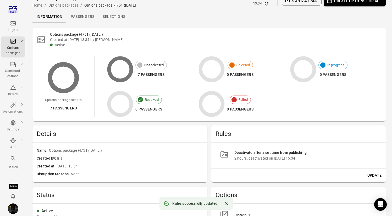
scroll to position [0, 0]
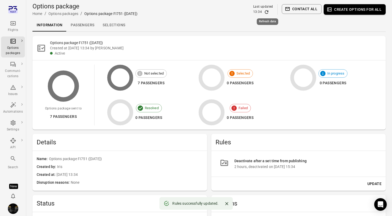
click at [268, 11] on icon "Refresh data" at bounding box center [266, 11] width 3 height 3
click at [268, 12] on icon "Refresh data" at bounding box center [266, 11] width 5 height 5
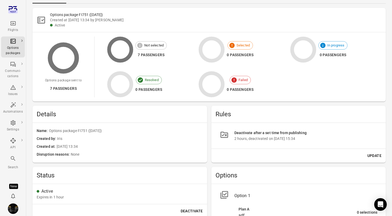
scroll to position [46, 0]
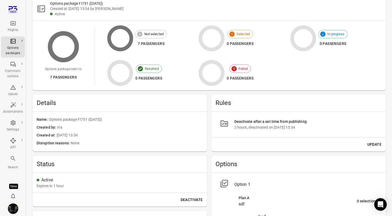
scroll to position [50, 0]
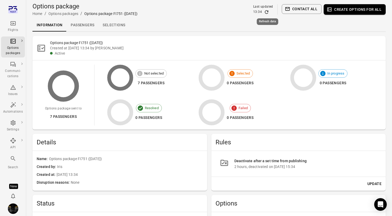
click at [268, 13] on icon "Refresh data" at bounding box center [266, 11] width 5 height 5
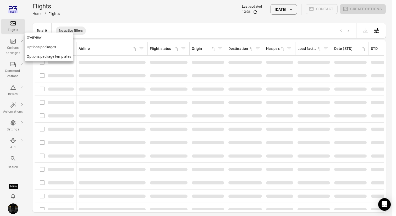
click at [19, 48] on div "Options packages" at bounding box center [13, 50] width 20 height 10
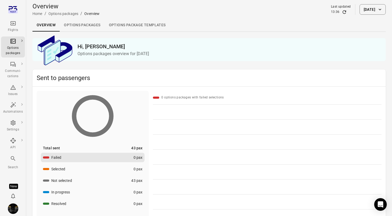
click at [85, 23] on link "Options packages" at bounding box center [82, 25] width 45 height 13
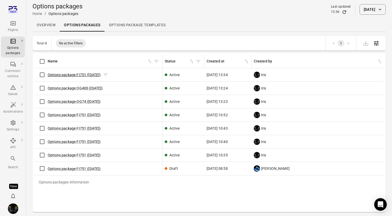
click at [87, 74] on link "Options package FI751 (3 Sep)" at bounding box center [74, 75] width 53 height 4
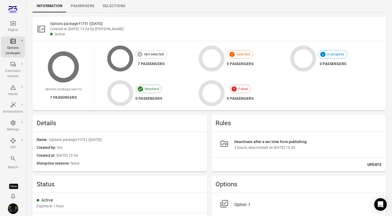
scroll to position [31, 0]
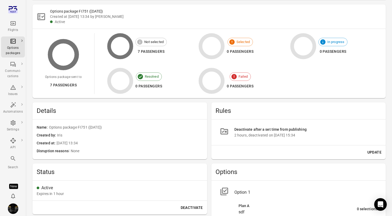
click at [376, 154] on button "Update" at bounding box center [374, 152] width 18 height 10
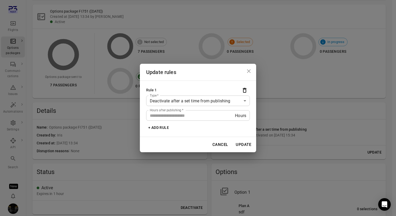
click at [233, 114] on input "*" at bounding box center [190, 115] width 89 height 10
type input "*"
click at [233, 114] on input "*" at bounding box center [190, 115] width 89 height 10
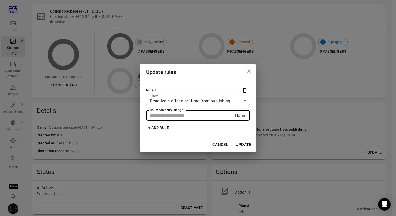
click at [250, 146] on button "Update" at bounding box center [243, 144] width 21 height 11
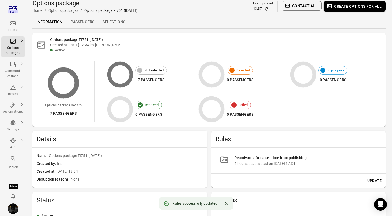
scroll to position [0, 0]
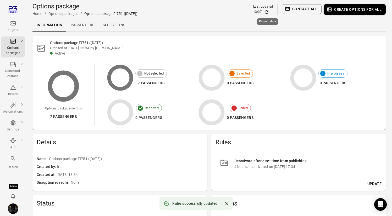
click at [266, 12] on icon "Refresh data" at bounding box center [266, 11] width 5 height 5
click at [265, 13] on icon "Refresh data" at bounding box center [266, 11] width 5 height 5
click at [13, 20] on icon "Main navigation" at bounding box center [13, 23] width 6 height 6
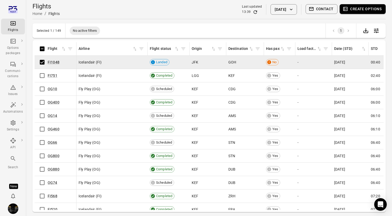
click at [371, 8] on button "Create options" at bounding box center [363, 9] width 46 height 10
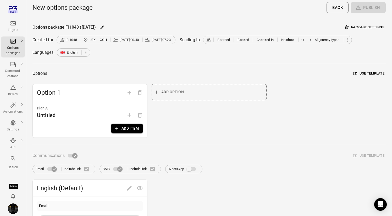
click at [128, 131] on button "Add item" at bounding box center [127, 128] width 32 height 10
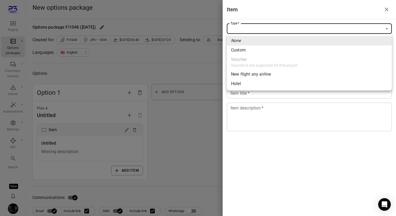
click at [252, 50] on span "Custom" at bounding box center [309, 50] width 157 height 6
type input "******"
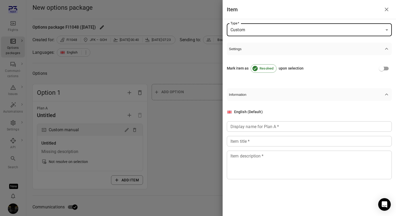
click at [241, 125] on div "Display name for Plan A   * Display name for Plan A   *" at bounding box center [309, 126] width 165 height 10
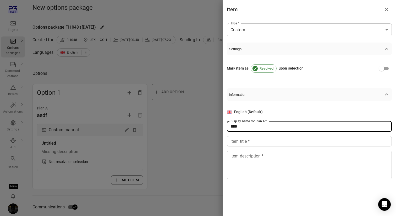
type input "****"
click at [238, 143] on div "Item title   * Item title   *" at bounding box center [309, 141] width 165 height 10
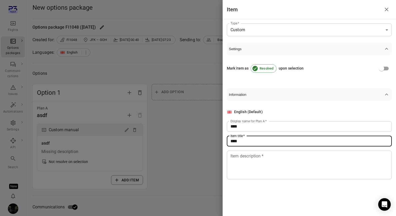
type input "****"
click at [239, 157] on div "Item description   * * Item description   *" at bounding box center [309, 164] width 165 height 29
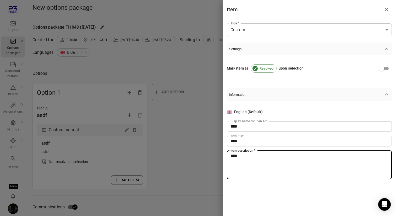
type textarea "****"
click at [73, 205] on div at bounding box center [198, 108] width 396 height 216
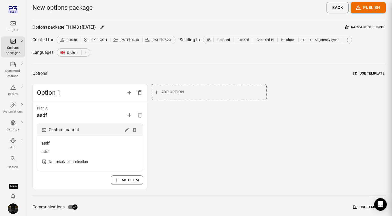
click at [73, 205] on div at bounding box center [196, 108] width 392 height 216
click at [363, 26] on button "Package settings" at bounding box center [365, 27] width 42 height 8
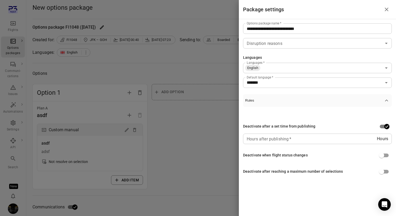
click at [304, 139] on input "Hours after publishing   *" at bounding box center [310, 138] width 134 height 10
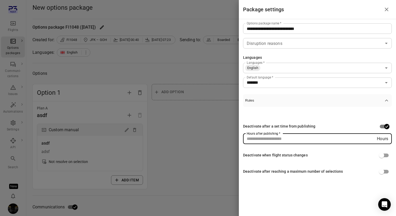
type input "*"
click at [194, 131] on div at bounding box center [198, 108] width 396 height 216
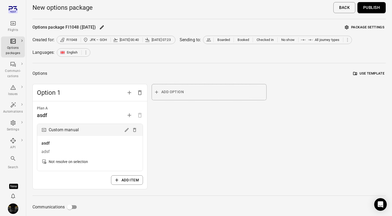
click at [374, 9] on button "Publish" at bounding box center [372, 7] width 28 height 11
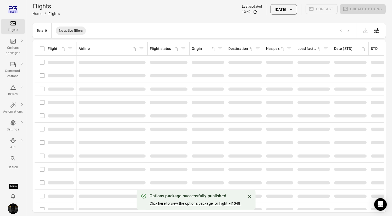
click at [203, 203] on link "Click here to view the options package for flight FI1048." at bounding box center [196, 203] width 92 height 4
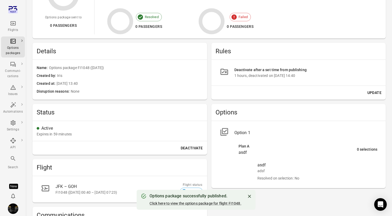
scroll to position [89, 0]
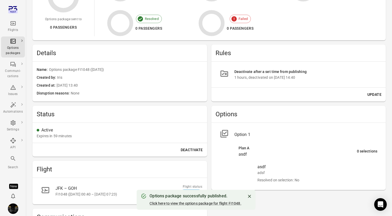
click at [378, 92] on button "Update" at bounding box center [374, 95] width 18 height 10
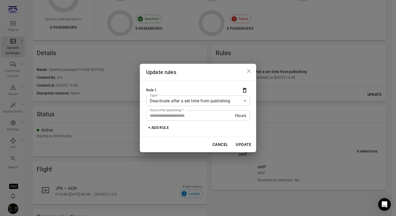
click at [224, 114] on input "*" at bounding box center [190, 115] width 89 height 10
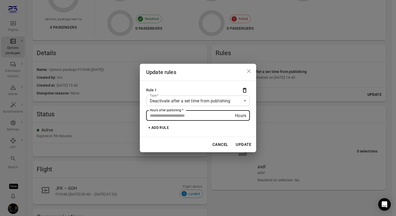
type input "*"
click at [232, 113] on input "*" at bounding box center [190, 115] width 89 height 10
click at [244, 143] on button "Update" at bounding box center [243, 144] width 21 height 11
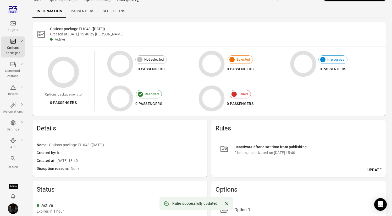
scroll to position [7, 0]
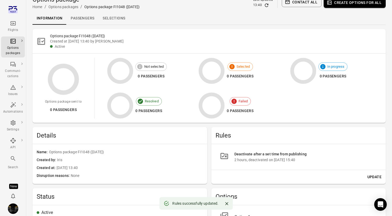
click at [267, 6] on icon "Refresh data" at bounding box center [266, 5] width 5 height 5
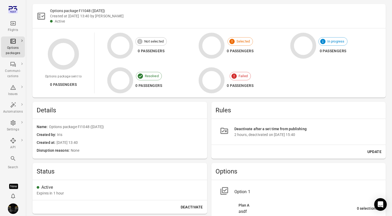
scroll to position [0, 0]
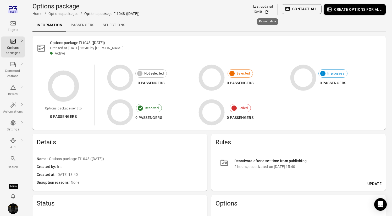
click at [267, 12] on icon "Refresh data" at bounding box center [266, 11] width 5 height 5
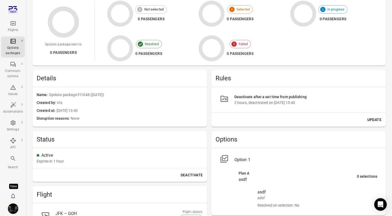
scroll to position [63, 0]
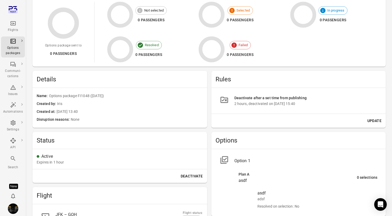
click at [375, 119] on button "Update" at bounding box center [374, 121] width 18 height 10
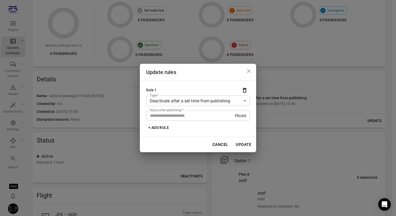
type input "*"
click at [231, 113] on input "*" at bounding box center [190, 115] width 89 height 10
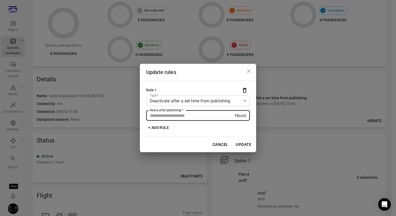
click at [246, 144] on button "Update" at bounding box center [243, 144] width 21 height 11
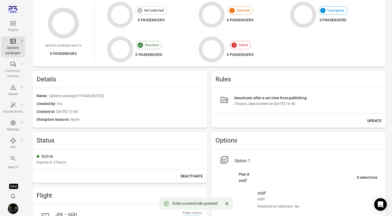
scroll to position [0, 0]
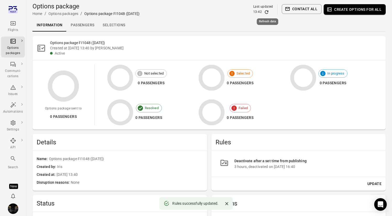
click at [268, 11] on icon "Refresh data" at bounding box center [266, 11] width 5 height 5
click at [269, 11] on icon "Refresh data" at bounding box center [266, 11] width 5 height 5
click at [267, 12] on icon "Refresh data" at bounding box center [266, 11] width 5 height 5
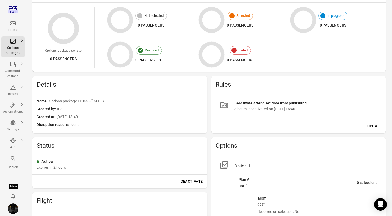
scroll to position [85, 0]
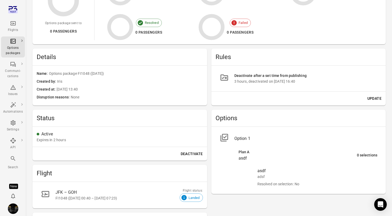
click at [377, 96] on button "Update" at bounding box center [374, 99] width 18 height 10
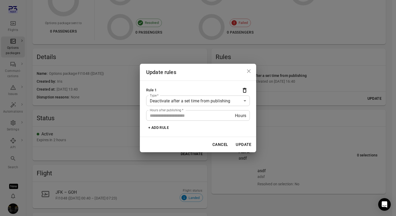
click at [232, 118] on input "*" at bounding box center [190, 115] width 89 height 10
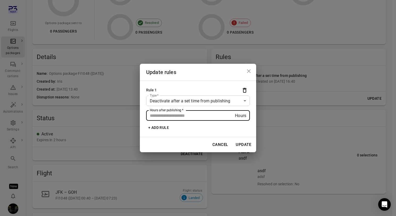
click at [233, 118] on input "*" at bounding box center [190, 115] width 89 height 10
type input "*"
click at [233, 118] on input "*" at bounding box center [190, 115] width 89 height 10
click at [245, 145] on button "Update" at bounding box center [243, 144] width 21 height 11
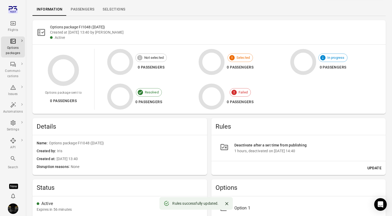
scroll to position [0, 0]
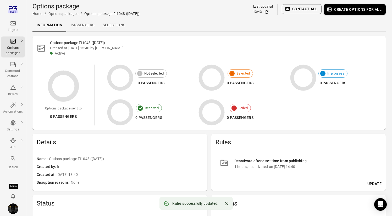
click at [265, 14] on icon "Refresh data" at bounding box center [266, 11] width 5 height 5
click at [13, 211] on img "Iris" at bounding box center [13, 208] width 10 height 10
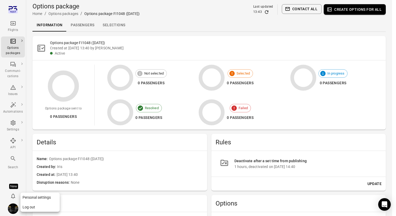
click at [30, 207] on button "Log out" at bounding box center [39, 207] width 39 height 10
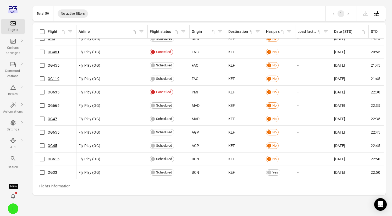
scroll to position [639, 0]
click at [51, 171] on span "OG33" at bounding box center [53, 171] width 10 height 5
click at [52, 169] on span "OG33" at bounding box center [53, 171] width 10 height 5
click at [52, 170] on link "OG33" at bounding box center [53, 172] width 10 height 4
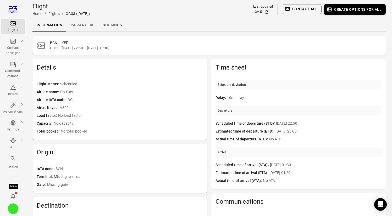
click at [87, 25] on link "Passengers" at bounding box center [83, 25] width 32 height 13
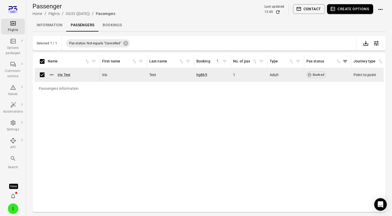
click at [365, 6] on button "Create options" at bounding box center [350, 9] width 46 height 10
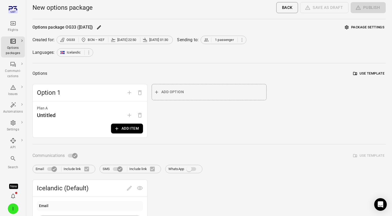
click at [120, 130] on button "Add item" at bounding box center [127, 128] width 32 height 10
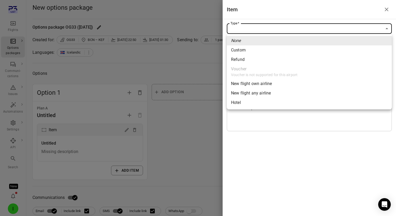
click at [303, 57] on span "Refund" at bounding box center [309, 59] width 157 height 6
type input "******"
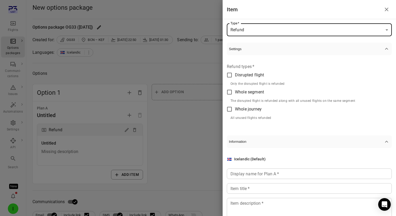
click at [14, 210] on div at bounding box center [198, 108] width 396 height 216
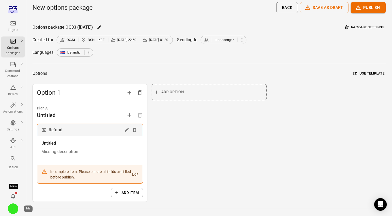
click at [13, 207] on div "I" at bounding box center [13, 208] width 10 height 10
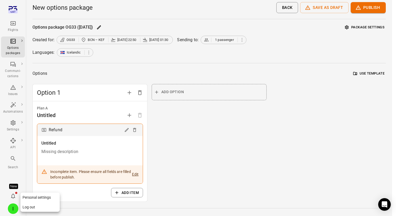
click at [44, 206] on button "Log out" at bounding box center [39, 207] width 39 height 10
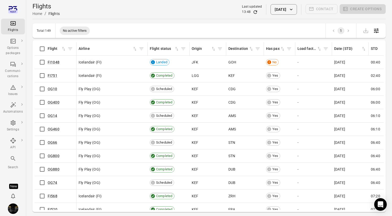
click at [26, 103] on div "Flights Options packages Communi-cations Issues Automations Settings API Search…" at bounding box center [13, 108] width 26 height 216
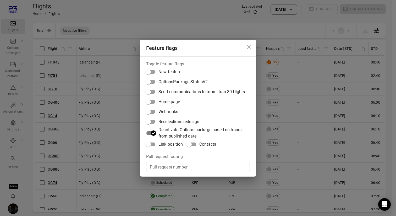
click at [168, 144] on span "Link position" at bounding box center [170, 144] width 24 height 6
click at [35, 66] on div "Feature flags Toggle feature flags New feature OptionsPackage StatusV2 Send com…" at bounding box center [198, 108] width 396 height 216
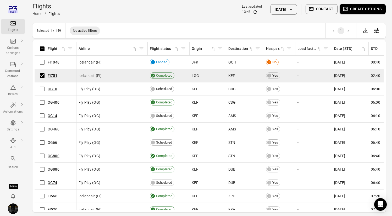
click at [362, 10] on button "Create options" at bounding box center [363, 9] width 46 height 10
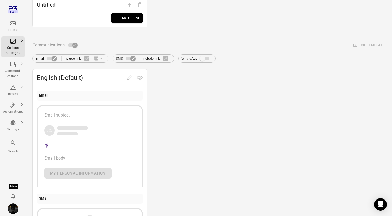
scroll to position [94, 0]
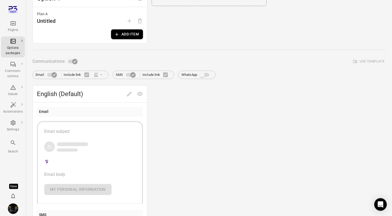
click at [12, 25] on icon "Main navigation" at bounding box center [13, 23] width 6 height 6
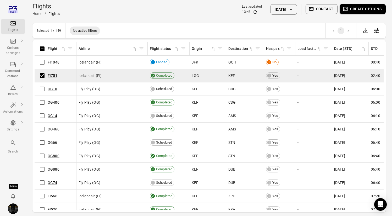
click at [321, 5] on button "Contact" at bounding box center [322, 9] width 32 height 10
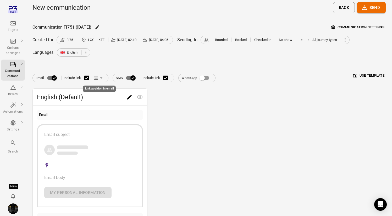
click at [101, 79] on icon "Link position in email" at bounding box center [101, 77] width 5 height 5
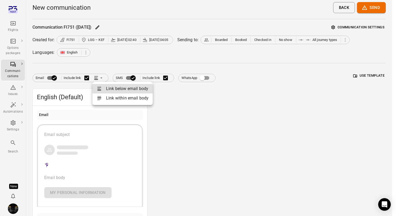
click at [173, 116] on div at bounding box center [198, 108] width 396 height 216
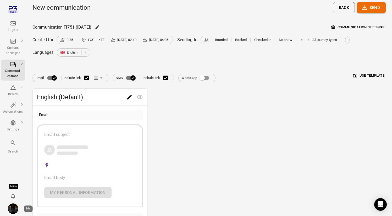
click at [14, 206] on img "Iris" at bounding box center [13, 208] width 10 height 10
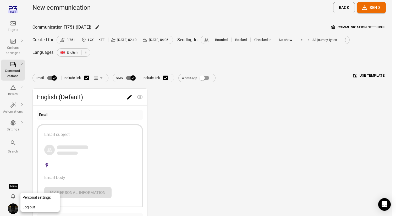
click at [31, 206] on button "Log out" at bounding box center [39, 207] width 39 height 10
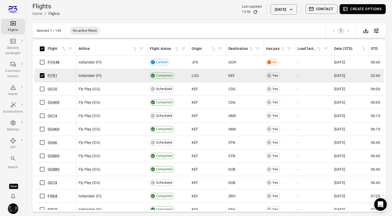
click at [366, 10] on button "Create options" at bounding box center [363, 9] width 46 height 10
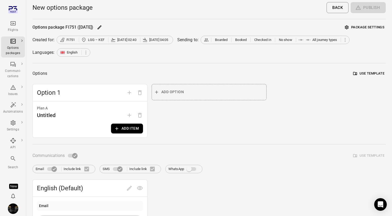
click at [140, 128] on button "Add item" at bounding box center [127, 128] width 32 height 10
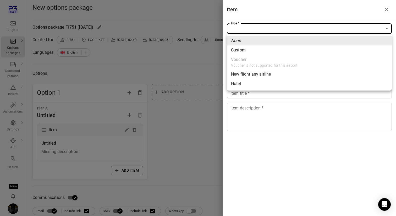
click at [315, 77] on span "New flight any airline" at bounding box center [309, 74] width 157 height 6
type input "**********"
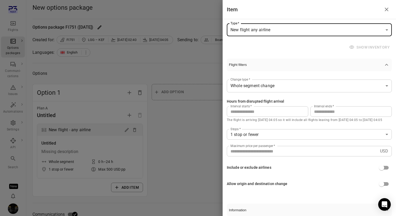
click at [171, 70] on div at bounding box center [198, 108] width 396 height 216
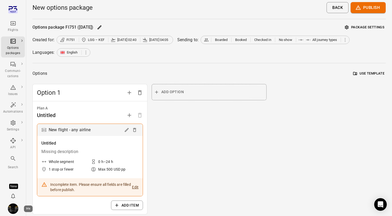
click at [15, 207] on img "Iris" at bounding box center [13, 208] width 10 height 10
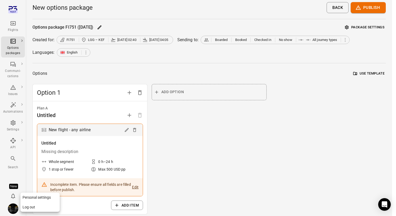
click at [31, 210] on button "Log out" at bounding box center [39, 207] width 39 height 10
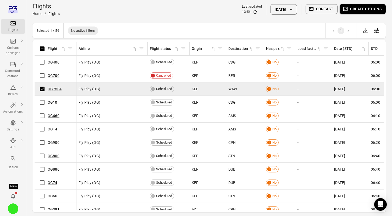
click at [368, 9] on button "Create options" at bounding box center [363, 9] width 46 height 10
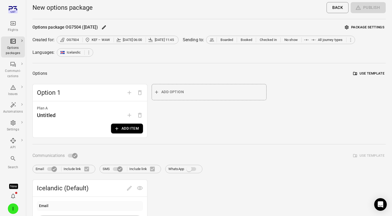
click at [130, 132] on button "Add item" at bounding box center [127, 128] width 32 height 10
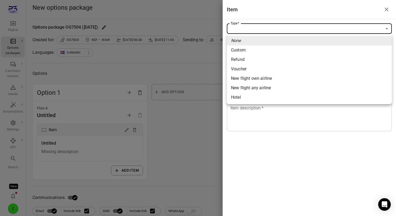
click at [314, 78] on span "New flight own airline" at bounding box center [309, 78] width 157 height 6
type input "**********"
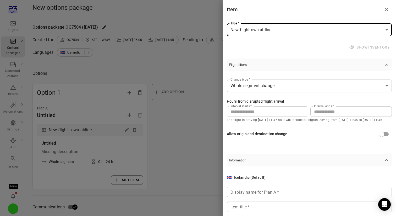
click at [15, 205] on div at bounding box center [198, 108] width 396 height 216
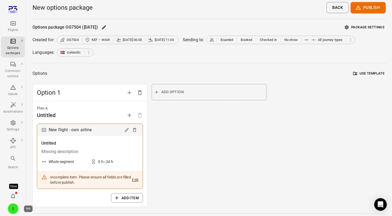
click at [14, 209] on div "I" at bounding box center [13, 208] width 10 height 10
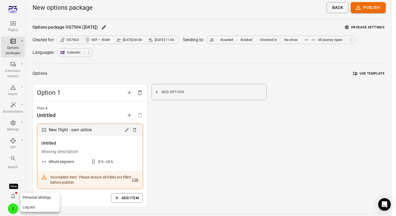
click at [34, 205] on button "Log out" at bounding box center [39, 207] width 39 height 10
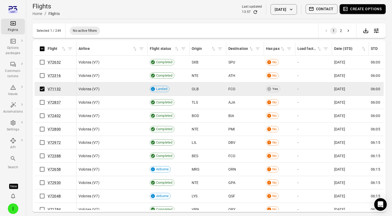
click at [358, 10] on button "Create options" at bounding box center [363, 9] width 46 height 10
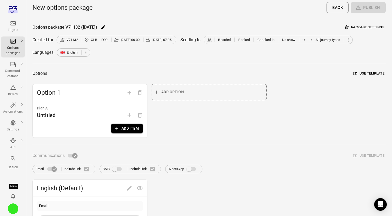
click at [369, 29] on button "Package settings" at bounding box center [365, 27] width 42 height 8
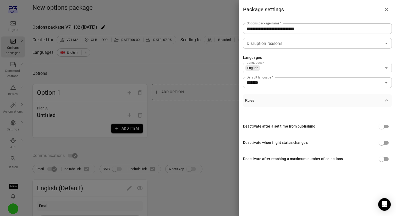
click at [170, 118] on div at bounding box center [198, 108] width 396 height 216
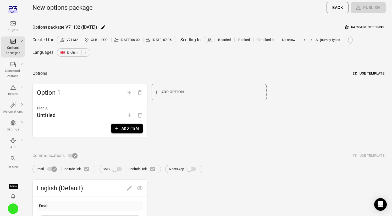
click at [143, 124] on button "Add item" at bounding box center [127, 128] width 32 height 10
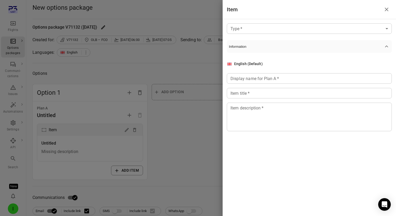
click at [260, 30] on body "Flights Options packages Communi-cations Issues Automations Settings API Search…" at bounding box center [198, 182] width 396 height 365
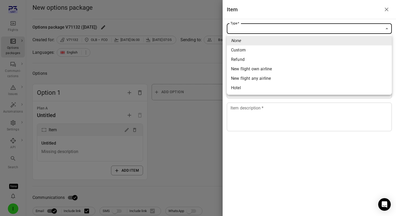
click at [258, 59] on span "Refund" at bounding box center [309, 59] width 157 height 6
type input "******"
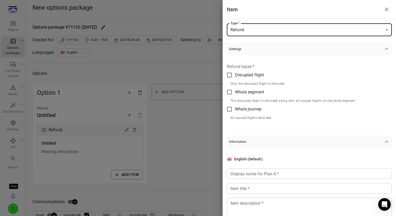
click at [266, 24] on body "Flights Options packages Communi-cations Issues Automations Settings API Search…" at bounding box center [198, 184] width 396 height 369
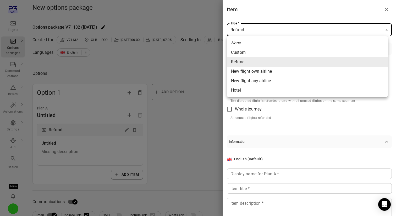
click at [161, 101] on div at bounding box center [198, 108] width 396 height 216
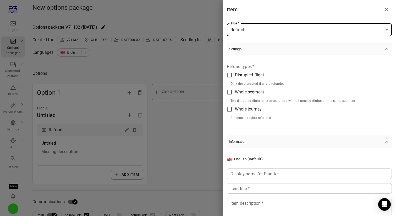
click at [184, 56] on div at bounding box center [198, 108] width 396 height 216
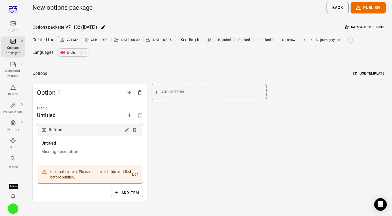
click at [12, 25] on icon "Main navigation" at bounding box center [13, 23] width 6 height 6
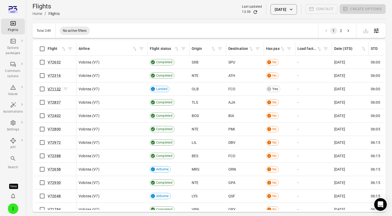
click at [57, 87] on link "V71132" at bounding box center [54, 89] width 13 height 4
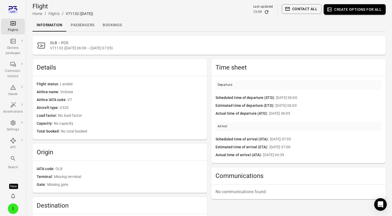
click at [87, 25] on link "Passengers" at bounding box center [83, 25] width 32 height 13
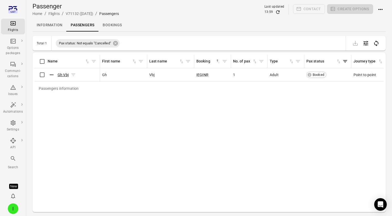
click at [65, 75] on link "Gh Vbj" at bounding box center [63, 75] width 11 height 4
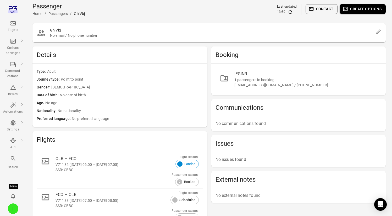
click at [12, 25] on icon "Main navigation" at bounding box center [13, 23] width 6 height 6
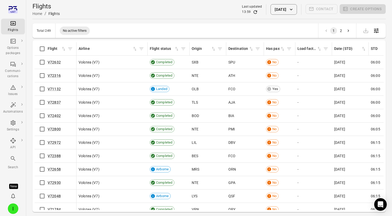
click at [289, 10] on icon "button" at bounding box center [291, 9] width 5 height 5
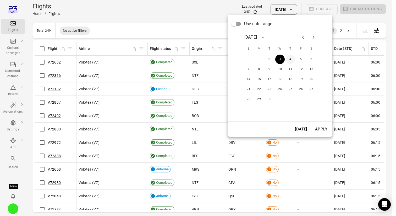
click at [291, 59] on button "4" at bounding box center [290, 58] width 9 height 9
click at [323, 128] on button "Apply" at bounding box center [321, 128] width 18 height 11
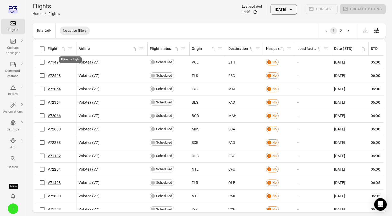
click at [70, 49] on icon "Filter by flight" at bounding box center [70, 48] width 4 height 3
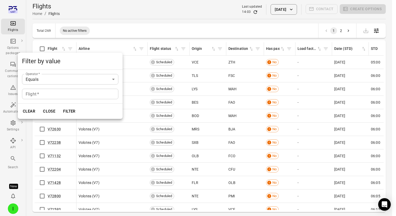
click at [58, 95] on input "Flight   *" at bounding box center [70, 94] width 96 height 10
type input "******"
click at [60, 106] on button "Filter" at bounding box center [69, 111] width 18 height 11
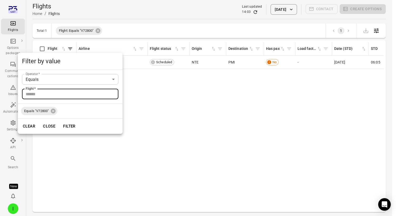
click at [70, 123] on button "Filter" at bounding box center [69, 125] width 18 height 11
click at [48, 127] on button "Close" at bounding box center [49, 125] width 18 height 11
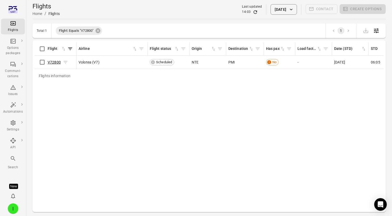
click at [59, 62] on link "V72800" at bounding box center [54, 62] width 13 height 4
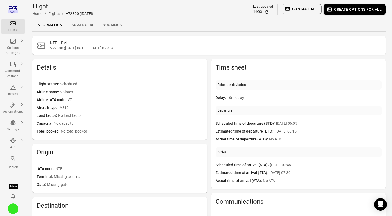
click at [85, 25] on link "Passengers" at bounding box center [83, 25] width 32 height 13
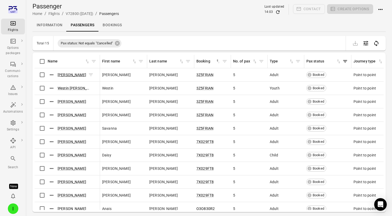
click at [66, 75] on link "Tyler Rojas" at bounding box center [72, 75] width 29 height 4
click at [208, 73] on link "3Z5FRIAN" at bounding box center [204, 75] width 17 height 4
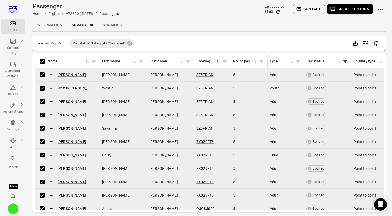
click at [354, 10] on button "Create options" at bounding box center [350, 9] width 46 height 10
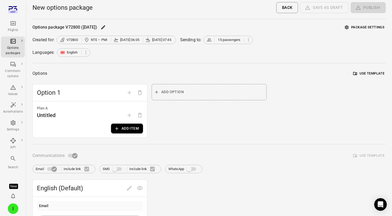
click at [126, 129] on button "Add item" at bounding box center [127, 128] width 32 height 10
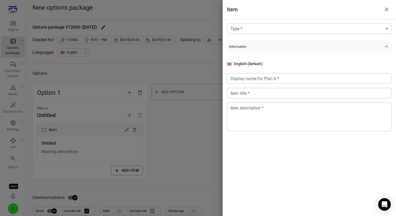
click at [260, 22] on div "Type   * ​ Type   * Information English (Default) Display name for Plan A   * D…" at bounding box center [309, 81] width 173 height 124
click at [260, 28] on body "Flights Options packages Communi-cations Issues Automations Settings API Search…" at bounding box center [198, 182] width 396 height 365
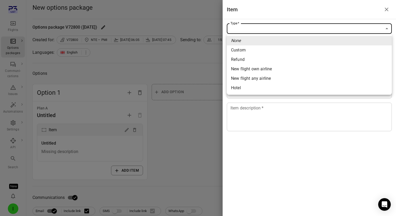
click at [262, 69] on span "New flight own airline" at bounding box center [309, 69] width 157 height 6
type input "**********"
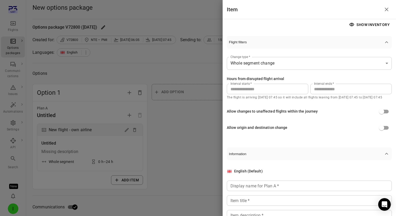
scroll to position [38, 0]
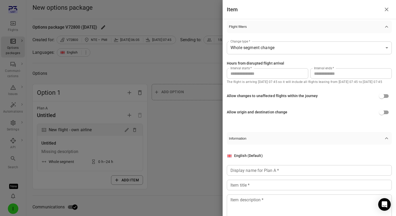
click at [317, 71] on input "**" at bounding box center [350, 73] width 81 height 10
click at [341, 75] on input "**" at bounding box center [350, 73] width 81 height 10
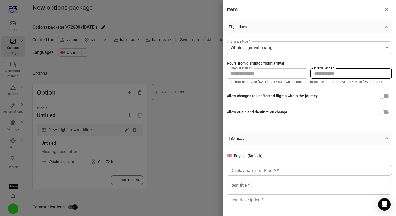
click at [341, 75] on input "**" at bounding box center [350, 73] width 81 height 10
type input "***"
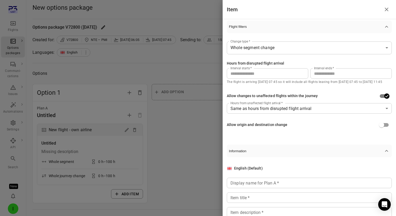
click at [372, 108] on body "**********" at bounding box center [198, 194] width 396 height 388
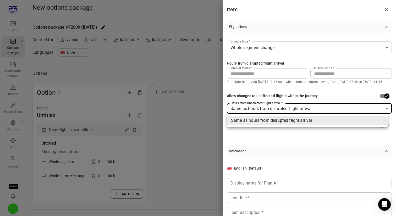
click at [331, 122] on li "Same as hours from disrupted flight arrival" at bounding box center [307, 120] width 161 height 9
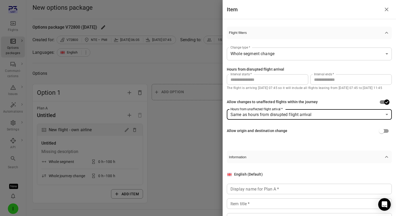
scroll to position [52, 0]
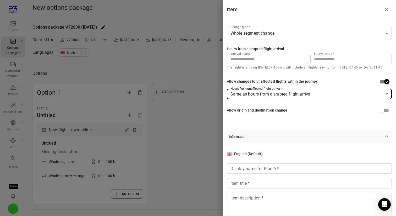
click at [302, 30] on body "**********" at bounding box center [198, 194] width 396 height 388
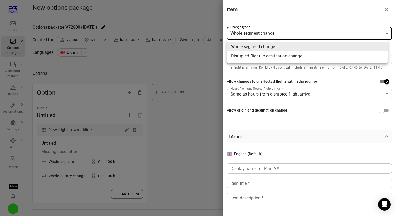
click at [303, 49] on span "Whole segment change" at bounding box center [307, 46] width 153 height 6
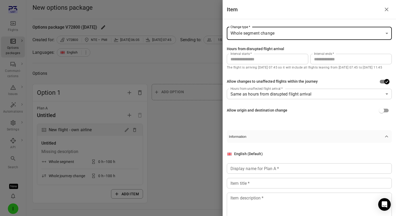
click at [301, 28] on body "**********" at bounding box center [198, 194] width 396 height 388
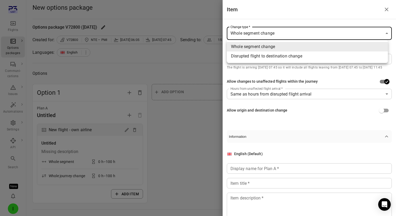
click at [297, 57] on span "Disrupted flight to destination change" at bounding box center [307, 56] width 153 height 6
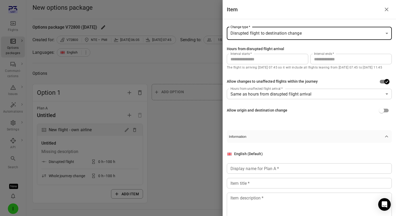
click at [300, 30] on body "**********" at bounding box center [198, 194] width 396 height 388
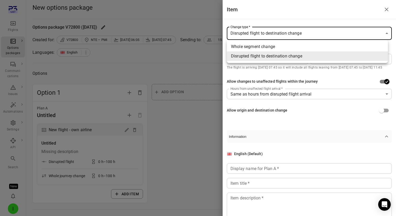
click at [297, 45] on span "Whole segment change" at bounding box center [307, 46] width 153 height 6
type input "**********"
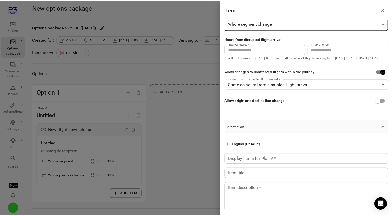
scroll to position [70, 0]
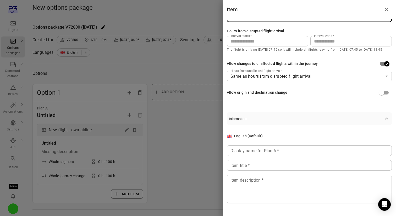
click at [303, 154] on input "Display name for Plan A   *" at bounding box center [309, 150] width 165 height 10
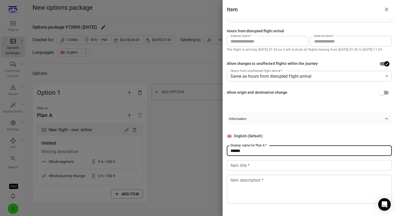
type input "******"
click at [292, 163] on input "Item title   *" at bounding box center [309, 165] width 165 height 10
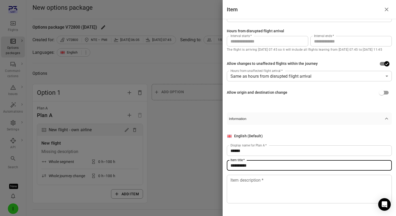
type input "**********"
click at [281, 183] on textarea "Item description   *" at bounding box center [310, 189] width 158 height 24
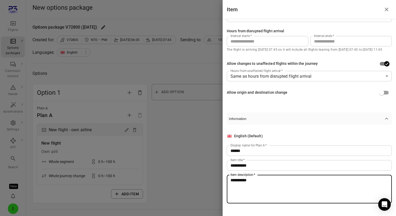
type textarea "**********"
drag, startPoint x: 263, startPoint y: 182, endPoint x: 217, endPoint y: 182, distance: 45.8
click at [217, 182] on div "**********" at bounding box center [198, 108] width 396 height 216
click at [258, 164] on input "**********" at bounding box center [309, 165] width 165 height 10
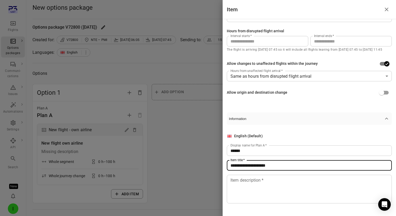
type input "**********"
click at [258, 179] on div "Item description   * * Item description   *" at bounding box center [309, 188] width 165 height 29
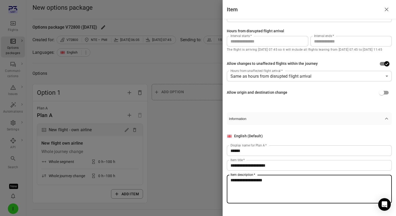
type textarea "**********"
click at [217, 162] on div at bounding box center [198, 108] width 396 height 216
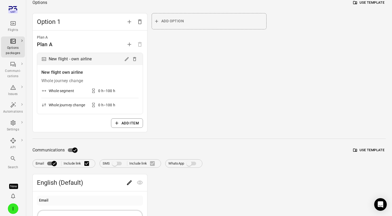
scroll to position [120, 0]
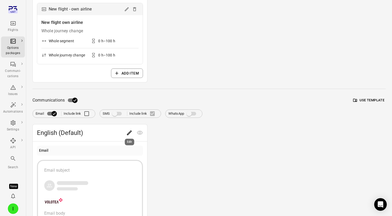
click at [128, 133] on icon "Edit" at bounding box center [129, 132] width 6 height 6
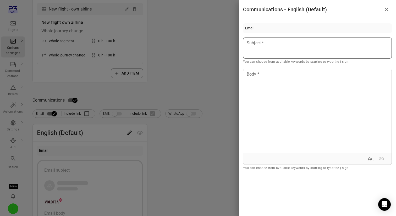
click at [271, 47] on div at bounding box center [317, 47] width 149 height 21
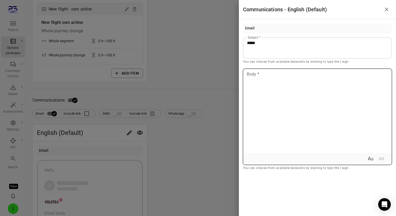
click at [281, 77] on p at bounding box center [317, 74] width 141 height 6
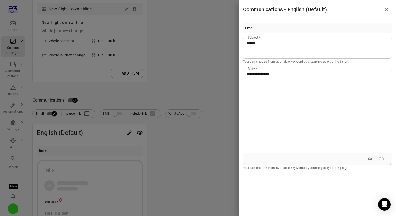
click at [194, 63] on div at bounding box center [198, 108] width 396 height 216
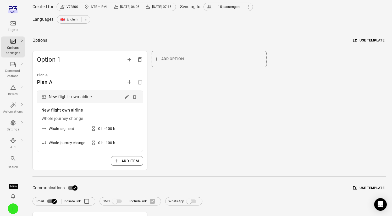
scroll to position [0, 0]
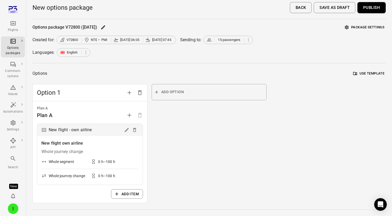
click at [375, 9] on button "Publish" at bounding box center [372, 7] width 28 height 11
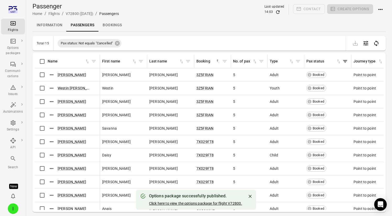
click at [202, 202] on link "Click here to view the options package for flight V72800." at bounding box center [195, 203] width 93 height 4
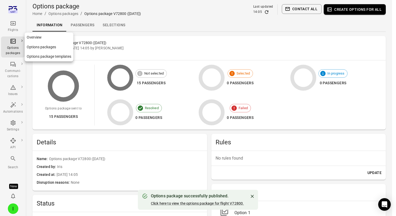
click at [15, 48] on div "Options packages" at bounding box center [13, 50] width 20 height 10
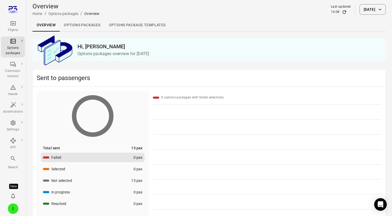
click at [361, 11] on button "4 Sep 2025" at bounding box center [373, 9] width 26 height 10
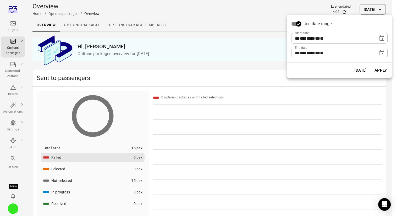
click at [379, 40] on icon "Choose date, selected date is Sep 4, 2025" at bounding box center [382, 38] width 6 height 6
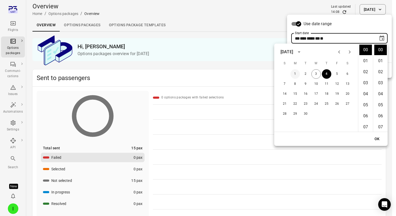
click at [293, 70] on button "1" at bounding box center [295, 73] width 9 height 9
type input "**********"
click at [377, 137] on button "OK" at bounding box center [377, 139] width 17 height 10
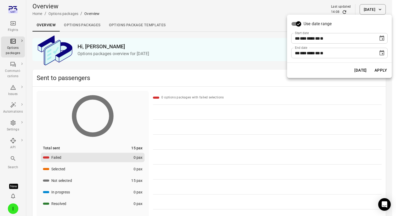
click at [383, 71] on button "Apply" at bounding box center [381, 70] width 18 height 11
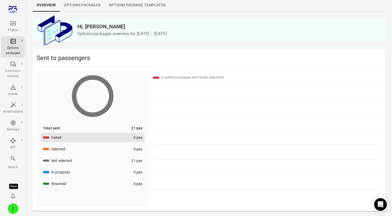
scroll to position [20, 0]
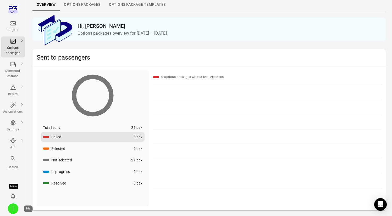
click at [9, 209] on div "I" at bounding box center [13, 208] width 10 height 10
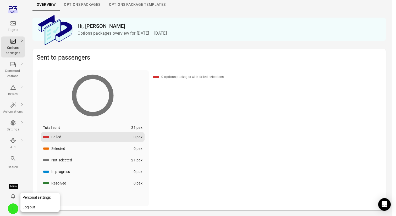
click at [29, 208] on button "Log out" at bounding box center [39, 207] width 39 height 10
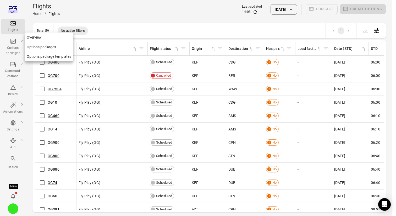
click at [14, 50] on div "Options packages" at bounding box center [13, 50] width 20 height 10
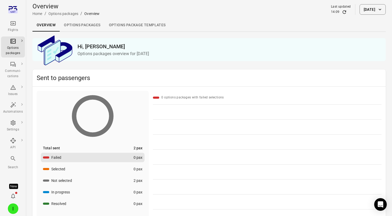
click at [362, 13] on button "[DATE]" at bounding box center [373, 9] width 26 height 10
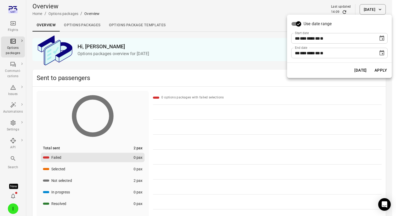
click at [381, 40] on icon "Choose date, selected date is Sep 3, 2025" at bounding box center [382, 37] width 5 height 5
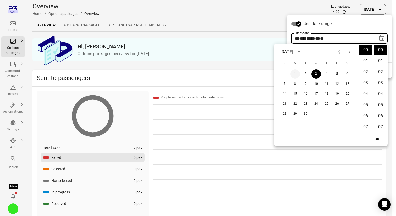
click at [293, 75] on button "1" at bounding box center [295, 73] width 9 height 9
type input "**********"
click at [378, 138] on button "OK" at bounding box center [377, 139] width 17 height 10
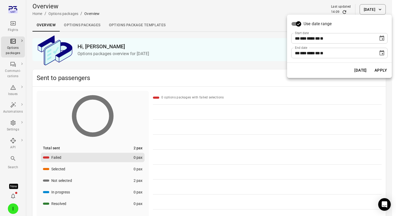
click at [373, 69] on button "Apply" at bounding box center [381, 70] width 18 height 11
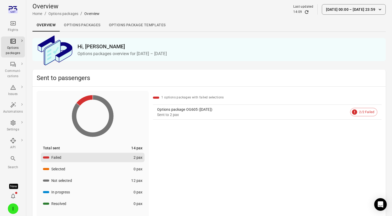
scroll to position [8, 0]
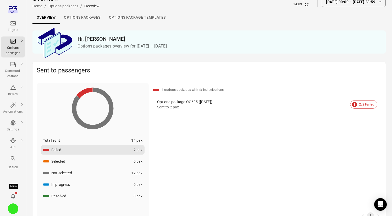
click at [364, 103] on span "2/2 Failed" at bounding box center [366, 104] width 21 height 5
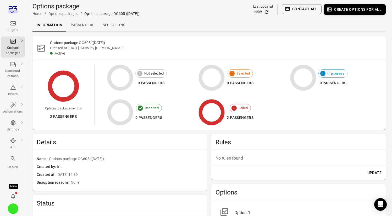
click at [91, 25] on link "Passengers" at bounding box center [83, 25] width 32 height 13
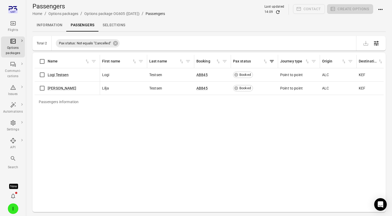
click at [380, 8] on icon "Actions" at bounding box center [380, 9] width 6 height 6
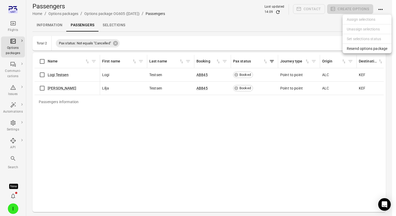
click at [369, 51] on span "Resend options package" at bounding box center [367, 48] width 41 height 5
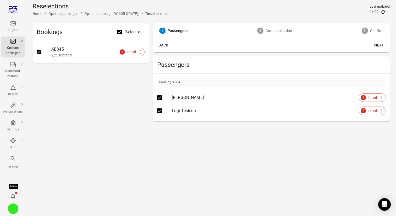
click at [382, 41] on button "Next" at bounding box center [379, 45] width 17 height 10
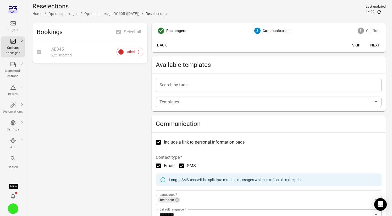
click at [374, 45] on button "Next" at bounding box center [375, 45] width 17 height 10
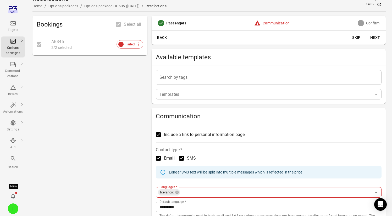
click at [352, 35] on button "Skip" at bounding box center [356, 38] width 17 height 10
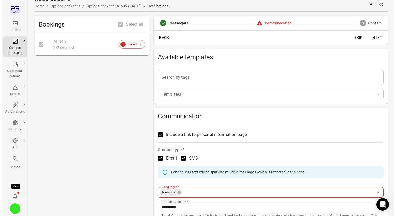
scroll to position [0, 0]
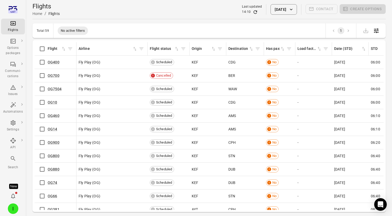
click at [288, 12] on button "[DATE]" at bounding box center [284, 9] width 26 height 10
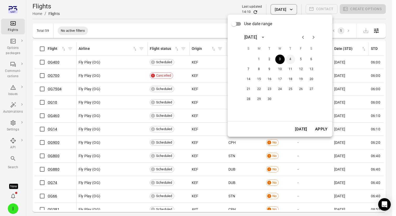
click at [291, 61] on button "4" at bounding box center [290, 58] width 9 height 9
click at [322, 128] on button "Apply" at bounding box center [321, 128] width 18 height 11
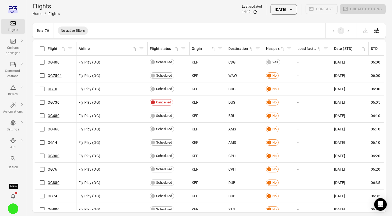
click at [27, 180] on main "Flights Home / Flights Last updated 14:10 [DATE] Contact Create options Total 7…" at bounding box center [209, 116] width 366 height 233
click at [116, 25] on div "Total 70 No active filters 1" at bounding box center [208, 30] width 353 height 15
click at [11, 211] on div "I" at bounding box center [13, 208] width 10 height 10
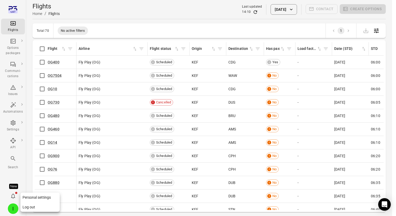
click at [29, 210] on button "Log out" at bounding box center [39, 207] width 39 height 10
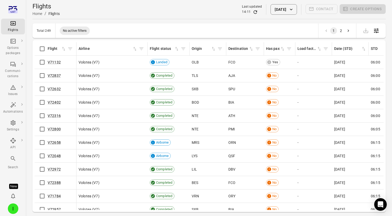
click at [288, 7] on button "[DATE]" at bounding box center [284, 9] width 26 height 10
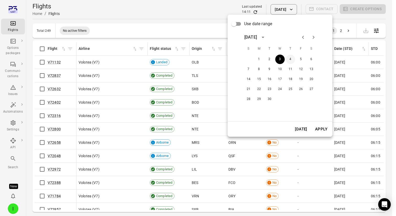
click at [288, 60] on button "4" at bounding box center [290, 58] width 9 height 9
click at [323, 128] on button "Apply" at bounding box center [321, 128] width 18 height 11
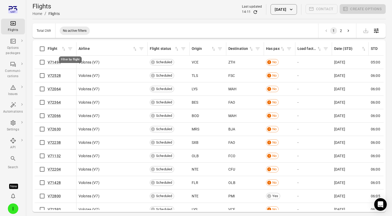
click at [73, 49] on icon "Filter by flight" at bounding box center [70, 48] width 5 height 5
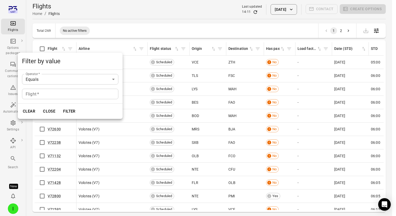
click at [70, 95] on input "Flight   *" at bounding box center [70, 94] width 96 height 10
type input "******"
click at [72, 107] on button "Filter" at bounding box center [69, 111] width 18 height 11
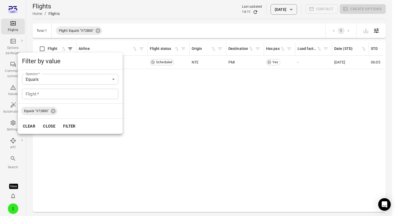
click at [153, 83] on div at bounding box center [198, 108] width 396 height 216
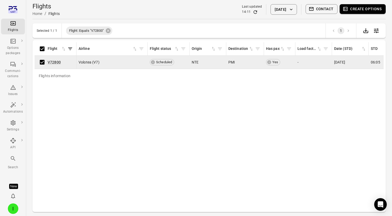
click at [361, 6] on button "Create options" at bounding box center [363, 9] width 46 height 10
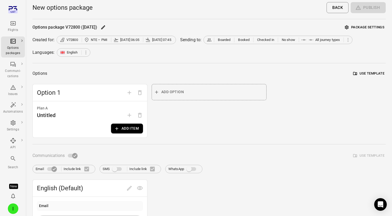
click at [129, 131] on button "Add item" at bounding box center [127, 128] width 32 height 10
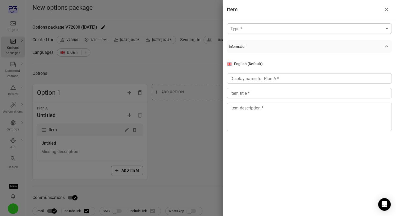
click at [286, 23] on div "Type   * ​ Type   * Information English (Default) Display name for Plan A   * D…" at bounding box center [309, 81] width 173 height 124
click at [287, 26] on body "Flights Options packages Communi-cations Issues Automations Settings API Search…" at bounding box center [198, 182] width 396 height 365
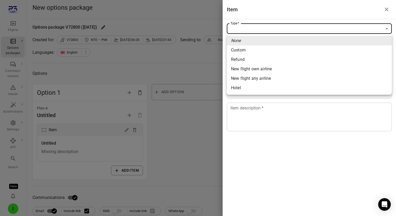
click at [272, 61] on span "Refund" at bounding box center [309, 59] width 157 height 6
type input "******"
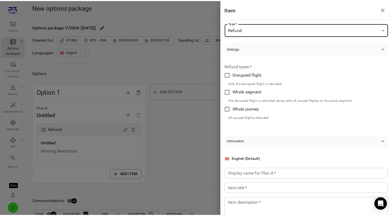
scroll to position [23, 0]
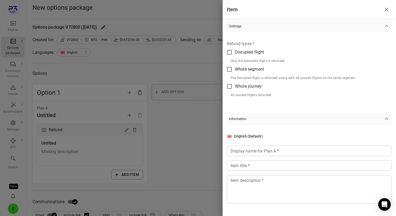
click at [263, 57] on label "Disrupted flight" at bounding box center [289, 52] width 131 height 11
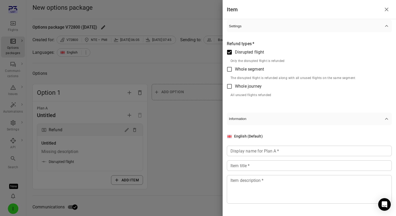
click at [261, 73] on label "Whole segment" at bounding box center [289, 69] width 131 height 11
click at [260, 85] on span "Whole journey" at bounding box center [248, 86] width 27 height 6
drag, startPoint x: 267, startPoint y: 149, endPoint x: 267, endPoint y: 144, distance: 4.7
click at [267, 149] on input "Display name for Plan A   *" at bounding box center [309, 150] width 165 height 10
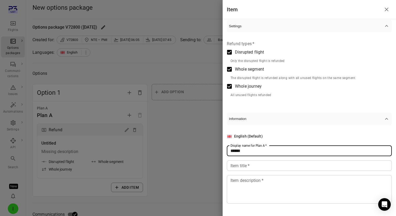
type input "******"
click at [262, 159] on div "English (Default) Display name for Plan A   * ****** Display name for Plan A   …" at bounding box center [309, 168] width 165 height 70
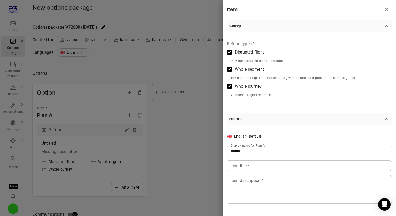
click at [260, 161] on input "Item title   *" at bounding box center [309, 165] width 165 height 10
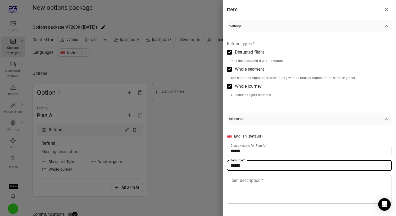
type input "******"
click at [254, 198] on textarea "Item description   *" at bounding box center [310, 189] width 158 height 24
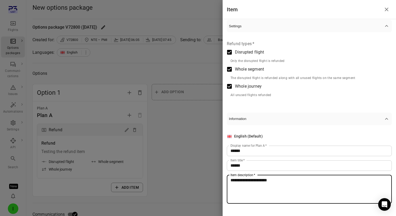
type textarea "**********"
click at [198, 150] on div at bounding box center [198, 108] width 396 height 216
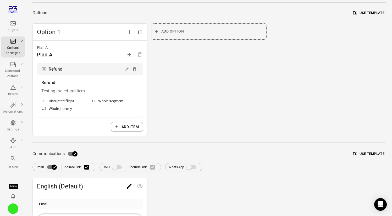
scroll to position [101, 0]
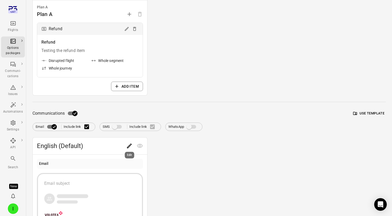
click at [128, 145] on icon "Edit" at bounding box center [129, 146] width 6 height 6
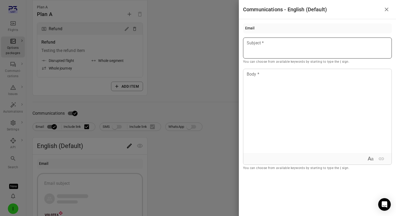
click at [273, 51] on div at bounding box center [317, 47] width 149 height 21
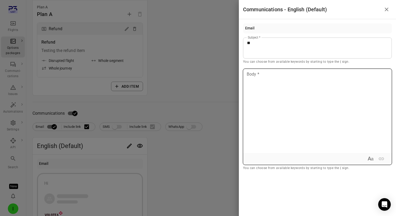
drag, startPoint x: 267, startPoint y: 80, endPoint x: 267, endPoint y: 72, distance: 8.1
click at [267, 75] on div at bounding box center [317, 111] width 148 height 84
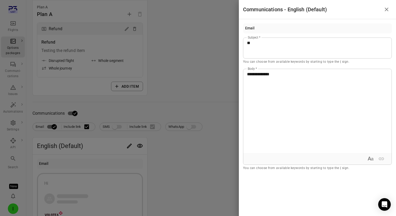
click at [206, 68] on div at bounding box center [198, 108] width 396 height 216
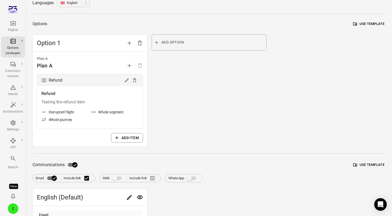
scroll to position [0, 0]
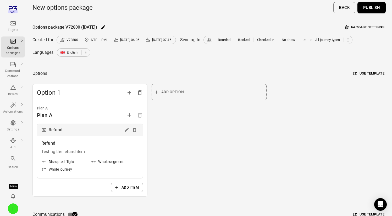
click at [376, 7] on button "Publish" at bounding box center [372, 7] width 28 height 11
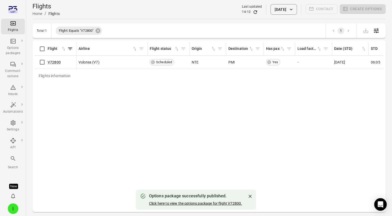
click at [184, 204] on link "Click here to view the options package for flight V72800." at bounding box center [195, 203] width 93 height 4
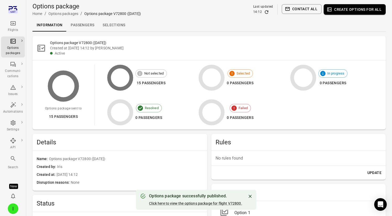
click at [15, 32] on div "Flights" at bounding box center [13, 30] width 20 height 5
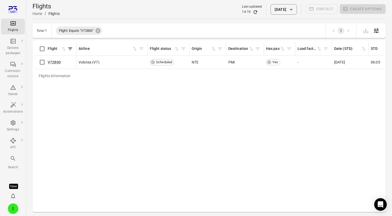
click at [279, 9] on button "4 Sep 2025" at bounding box center [284, 9] width 26 height 10
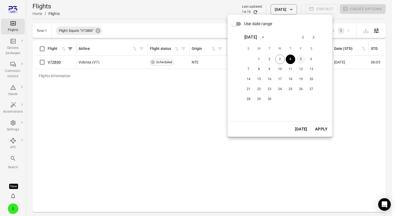
click at [302, 57] on button "5" at bounding box center [300, 58] width 9 height 9
click at [323, 130] on button "Apply" at bounding box center [321, 128] width 18 height 11
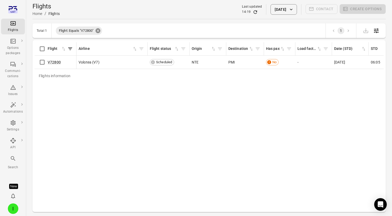
click at [98, 30] on icon at bounding box center [98, 30] width 5 height 5
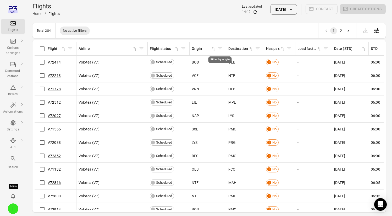
click at [219, 48] on icon "Filter by origin" at bounding box center [220, 48] width 4 height 3
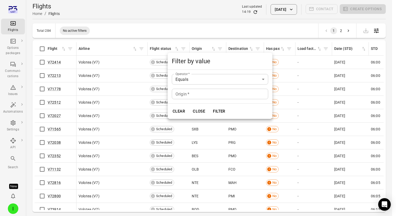
click at [184, 95] on div "Origin   * Origin   *" at bounding box center [220, 94] width 96 height 10
type input "***"
click at [217, 112] on button "Filter" at bounding box center [219, 111] width 18 height 11
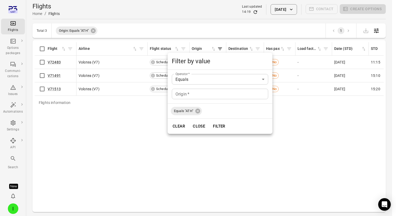
click at [246, 46] on div at bounding box center [198, 108] width 396 height 216
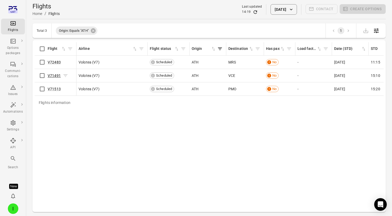
click at [48, 74] on link "V71491" at bounding box center [54, 75] width 13 height 4
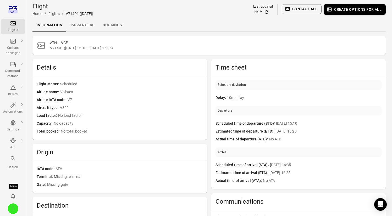
click at [73, 24] on link "Passengers" at bounding box center [83, 25] width 32 height 13
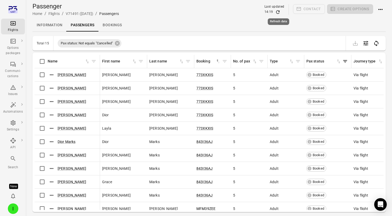
click at [279, 14] on icon "Refresh data" at bounding box center [277, 11] width 5 height 5
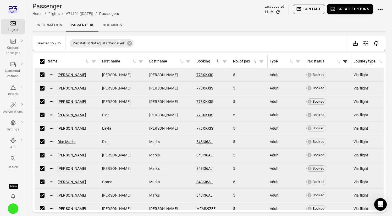
click at [354, 11] on button "Create options" at bounding box center [350, 9] width 46 height 10
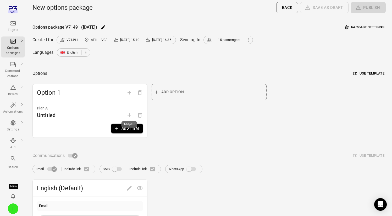
click at [127, 126] on div "Add plan" at bounding box center [130, 124] width 16 height 7
click at [127, 126] on button "Add item" at bounding box center [127, 128] width 32 height 10
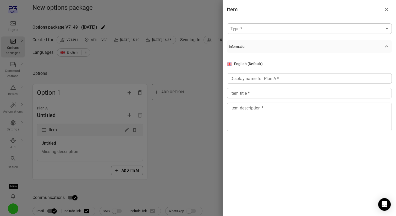
click at [298, 24] on body "Flights Options packages Communi-cations Issues Automations Settings API Search…" at bounding box center [198, 182] width 396 height 365
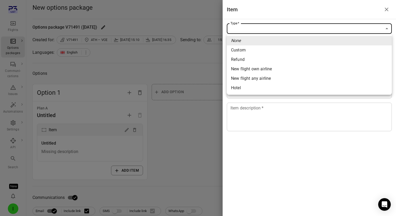
click at [278, 59] on span "Refund" at bounding box center [309, 59] width 157 height 6
type input "******"
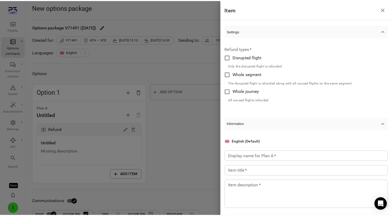
scroll to position [23, 0]
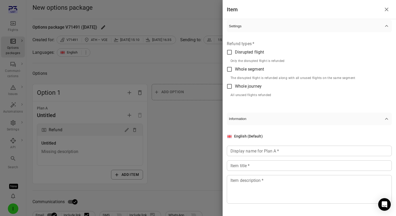
click at [258, 67] on span "Whole segment" at bounding box center [249, 69] width 29 height 6
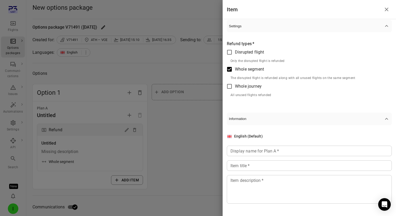
click at [122, 61] on div at bounding box center [198, 108] width 396 height 216
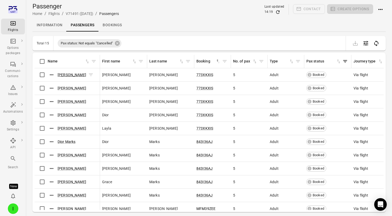
click at [67, 73] on link "Riggs Gonzales" at bounding box center [72, 75] width 29 height 4
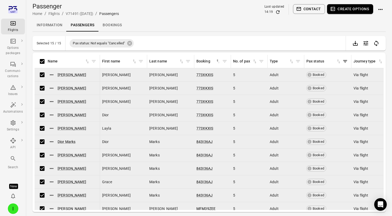
click at [360, 8] on button "Create options" at bounding box center [350, 9] width 46 height 10
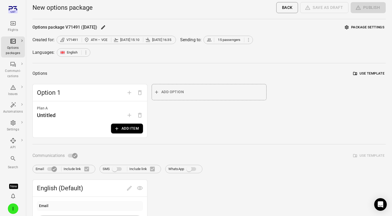
click at [120, 125] on button "Add item" at bounding box center [127, 128] width 32 height 10
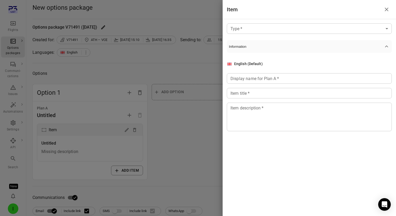
click at [299, 31] on body "Flights Options packages Communi-cations Issues Automations Settings API Search…" at bounding box center [198, 182] width 396 height 365
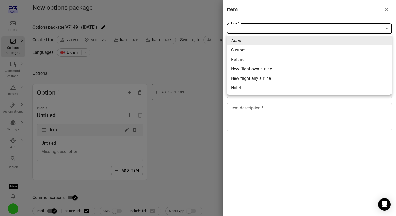
click at [288, 62] on span "Refund" at bounding box center [309, 59] width 157 height 6
type input "******"
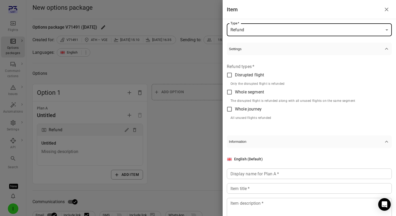
click at [272, 73] on label "Disrupted flight" at bounding box center [289, 74] width 131 height 11
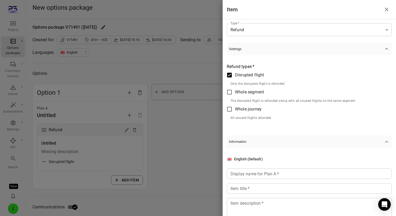
click at [271, 89] on label "Whole segment" at bounding box center [289, 91] width 131 height 11
click at [269, 116] on p "All unused flights refunded" at bounding box center [293, 117] width 125 height 5
click at [267, 107] on label "Whole journey" at bounding box center [289, 108] width 131 height 11
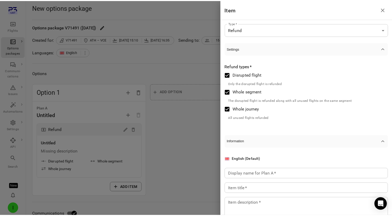
scroll to position [23, 0]
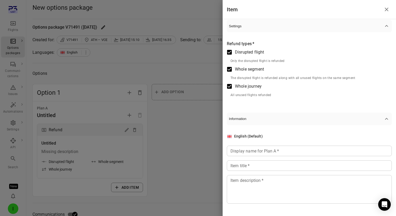
click at [255, 152] on div "Display name for Plan A   * Display name for Plan A   *" at bounding box center [309, 150] width 165 height 10
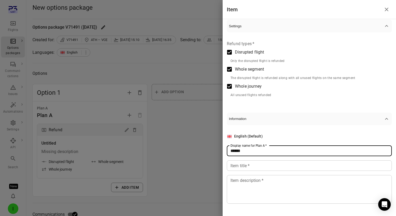
type input "******"
click at [252, 161] on input "Item title   *" at bounding box center [309, 165] width 165 height 10
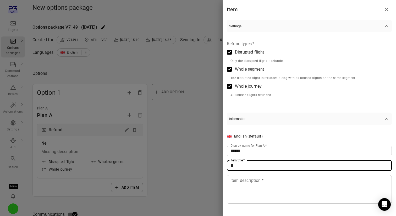
type input "*"
type input "******"
drag, startPoint x: 248, startPoint y: 186, endPoint x: 248, endPoint y: 180, distance: 6.0
click at [248, 185] on textarea "Item description   *" at bounding box center [310, 189] width 158 height 24
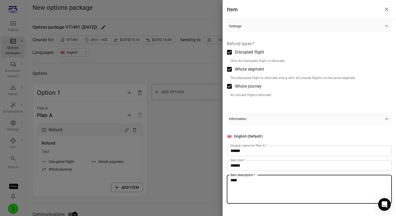
type textarea "****"
click at [216, 170] on div at bounding box center [198, 108] width 396 height 216
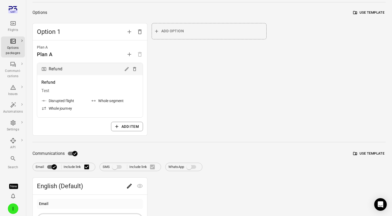
scroll to position [105, 0]
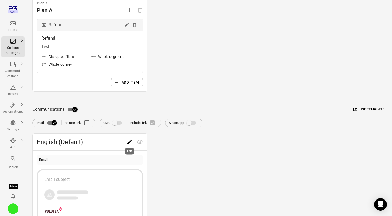
click at [128, 144] on icon "Edit" at bounding box center [129, 142] width 6 height 6
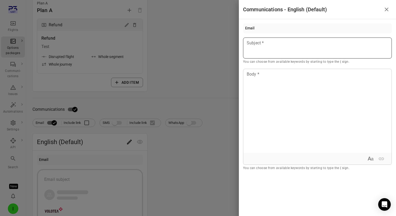
click at [297, 53] on div at bounding box center [317, 47] width 149 height 21
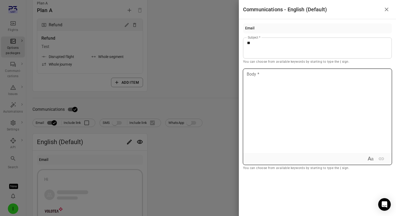
click at [294, 72] on p at bounding box center [317, 74] width 141 height 6
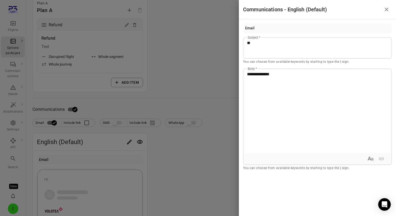
click at [203, 69] on div at bounding box center [198, 108] width 396 height 216
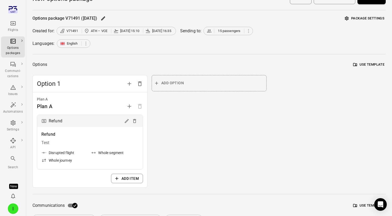
scroll to position [0, 0]
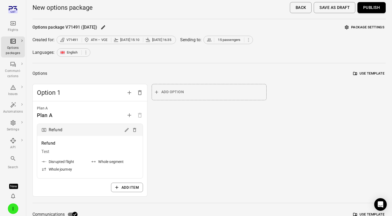
click at [372, 10] on button "Publish" at bounding box center [372, 7] width 28 height 11
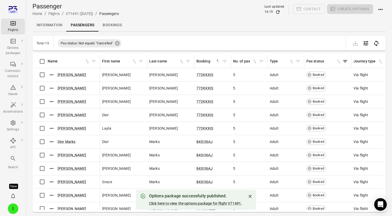
click at [175, 199] on div "Options package successfully published. Click here to view the options package …" at bounding box center [195, 199] width 93 height 17
click at [175, 204] on link "Click here to view the options package for flight V71491." at bounding box center [195, 203] width 93 height 4
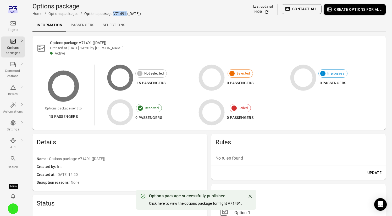
drag, startPoint x: 127, startPoint y: 13, endPoint x: 114, endPoint y: 13, distance: 13.4
click at [114, 13] on div "Options package V71491 (5 Sep)" at bounding box center [112, 13] width 57 height 5
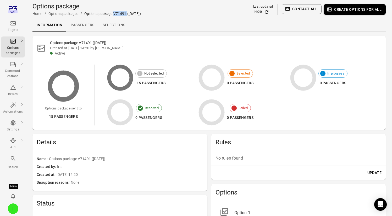
copy div "V71491"
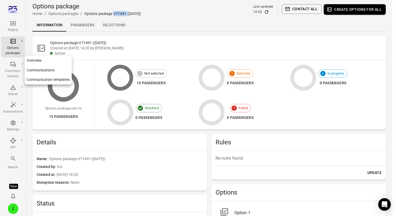
click at [12, 70] on div "Communi-cations" at bounding box center [13, 73] width 20 height 10
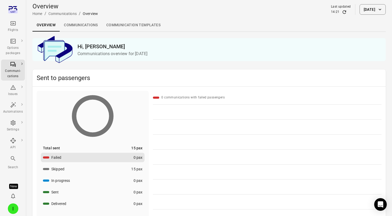
click at [140, 27] on link "Communication templates" at bounding box center [133, 25] width 63 height 13
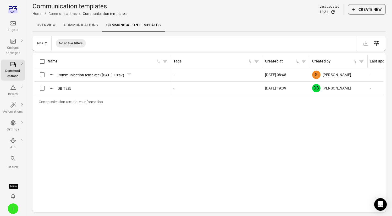
click at [76, 78] on div "Communication template (26 Aug 2025 10:47)" at bounding box center [90, 75] width 84 height 8
click at [79, 75] on button "Communication template (26 Aug 2025 10:47)" at bounding box center [91, 74] width 67 height 5
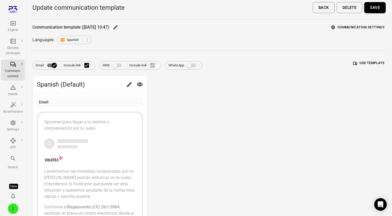
click at [350, 30] on button "Communication settings" at bounding box center [358, 27] width 56 height 8
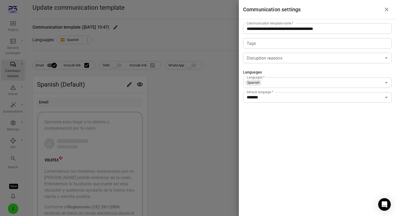
click at [9, 13] on div at bounding box center [198, 108] width 396 height 216
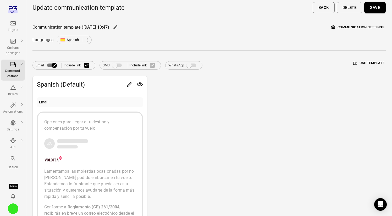
click at [12, 26] on icon "Main navigation" at bounding box center [13, 23] width 6 height 6
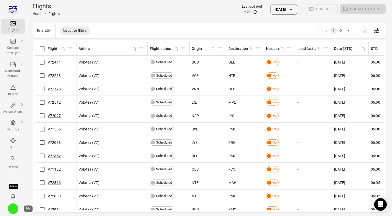
click at [14, 209] on div "I" at bounding box center [13, 208] width 10 height 10
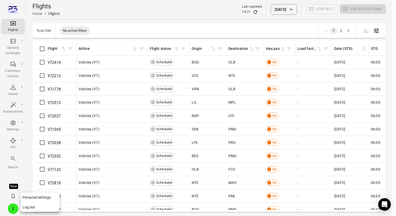
click at [31, 209] on button "Log out" at bounding box center [39, 207] width 39 height 10
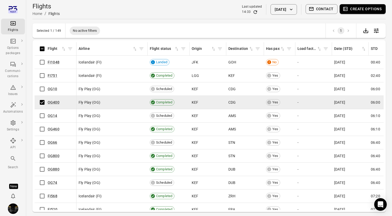
click at [359, 9] on button "Create options" at bounding box center [363, 9] width 46 height 10
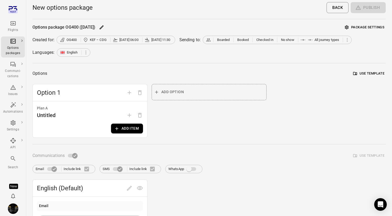
click at [128, 130] on button "Add item" at bounding box center [127, 128] width 32 height 10
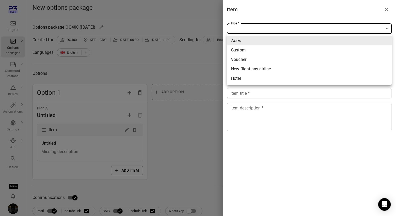
click at [245, 53] on span "Custom" at bounding box center [309, 50] width 157 height 6
type input "******"
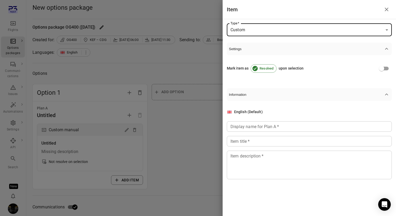
click at [250, 128] on div "Display name for Plan A   * Display name for Plan A   *" at bounding box center [309, 126] width 165 height 10
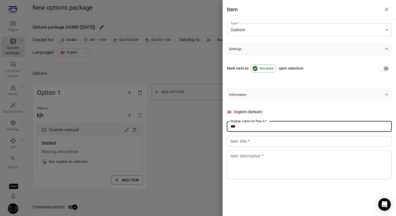
type input "***"
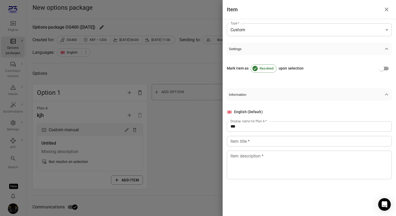
click at [251, 149] on div "English (Default) Display name for Plan A   * *** Display name for Plan A   * I…" at bounding box center [309, 144] width 165 height 70
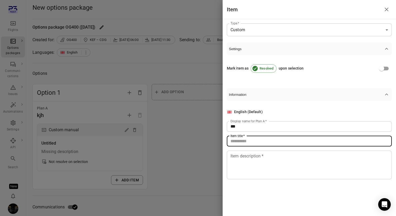
click at [252, 140] on input "Item title   *" at bounding box center [309, 141] width 165 height 10
type input "**"
click at [253, 167] on textarea "Item description   *" at bounding box center [310, 164] width 158 height 24
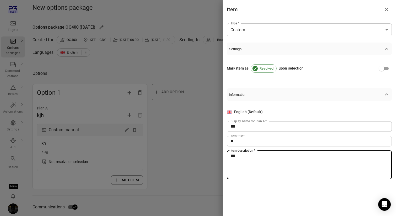
type textarea "***"
click at [200, 143] on div at bounding box center [198, 108] width 396 height 216
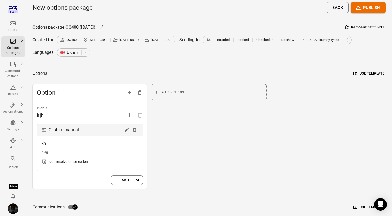
click at [363, 72] on button "Use template" at bounding box center [369, 73] width 34 height 8
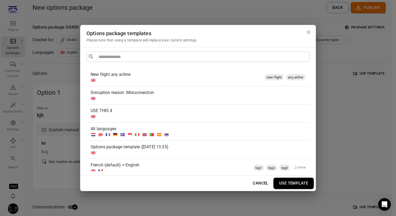
click at [176, 95] on div "Disruption reason: Misconnection" at bounding box center [197, 92] width 213 height 6
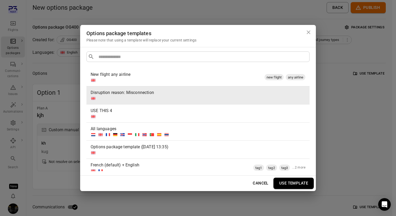
click at [304, 185] on button "Use template" at bounding box center [293, 182] width 40 height 11
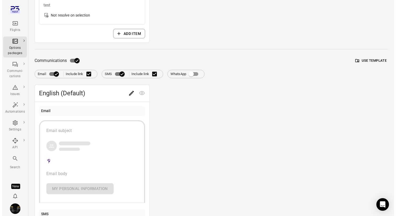
scroll to position [152, 0]
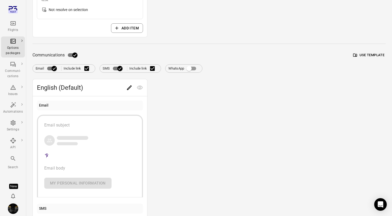
click at [372, 55] on button "Use template" at bounding box center [369, 55] width 34 height 8
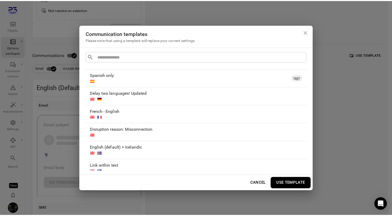
scroll to position [92, 0]
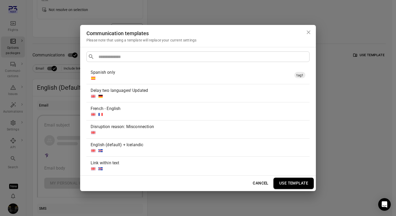
click at [184, 130] on div at bounding box center [197, 132] width 213 height 5
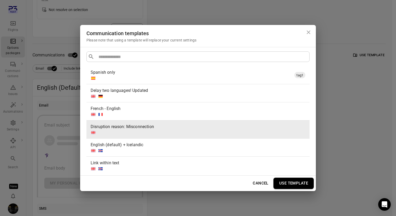
click at [293, 183] on button "Use template" at bounding box center [293, 182] width 40 height 11
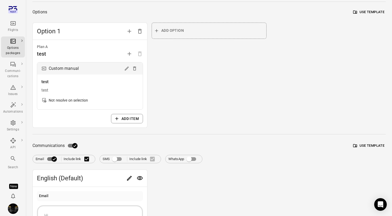
scroll to position [0, 0]
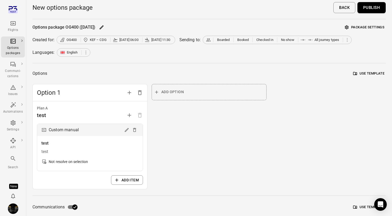
click at [363, 75] on button "Use template" at bounding box center [369, 73] width 34 height 8
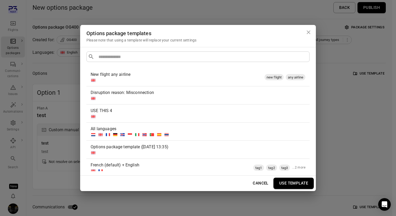
click at [234, 92] on div "Disruption reason: Misconnection" at bounding box center [197, 92] width 213 height 6
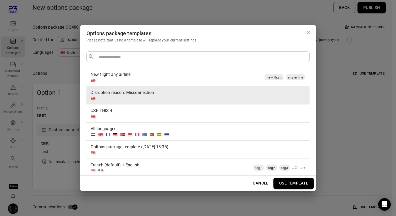
click at [302, 184] on button "Use template" at bounding box center [293, 182] width 40 height 11
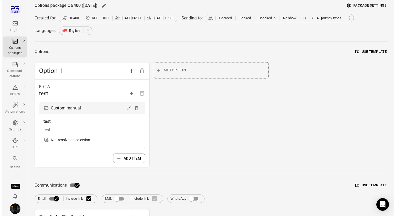
scroll to position [76, 0]
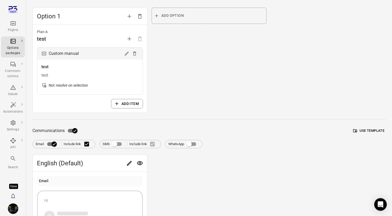
click at [377, 132] on button "Use template" at bounding box center [369, 131] width 34 height 8
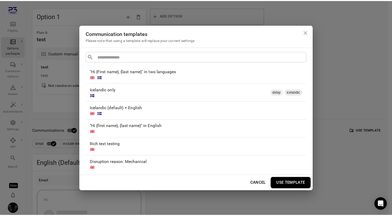
scroll to position [206, 0]
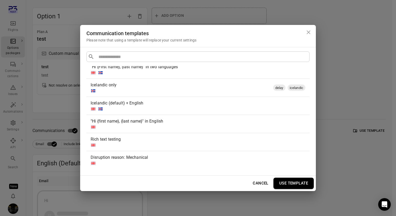
click at [218, 155] on div "Disruption reason: Mechanical" at bounding box center [197, 157] width 213 height 6
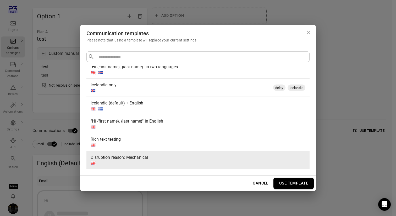
click at [306, 185] on button "Use template" at bounding box center [293, 182] width 40 height 11
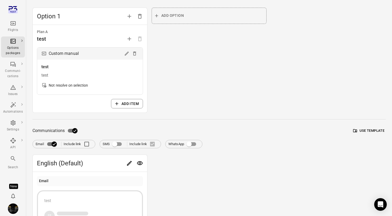
scroll to position [0, 0]
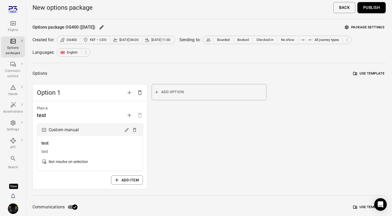
click at [377, 10] on button "Publish" at bounding box center [372, 7] width 28 height 11
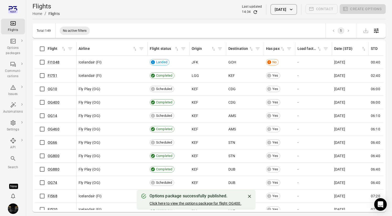
click at [182, 202] on link "Click here to view the options package for flight OG400." at bounding box center [196, 203] width 92 height 4
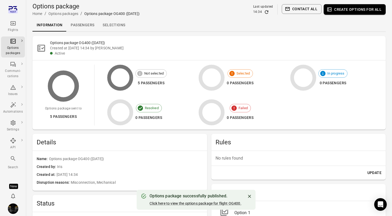
click at [13, 8] on icon "Main navigation" at bounding box center [12, 9] width 9 height 9
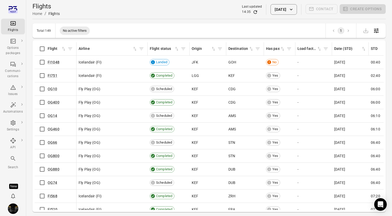
click at [129, 21] on main "Flights Home / Flights Last updated 14:35 [DATE] Contact Create options Total 1…" at bounding box center [209, 116] width 366 height 233
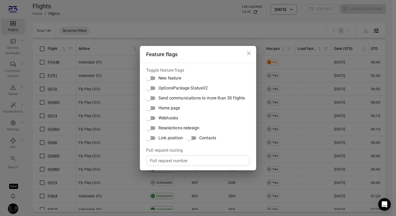
click at [169, 135] on span "Link position" at bounding box center [170, 138] width 24 height 6
click at [90, 69] on div "Feature flags Toggle feature flags New feature OptionsPackage StatusV2 Send com…" at bounding box center [198, 108] width 396 height 216
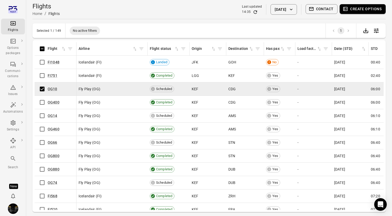
click at [355, 6] on button "Create options" at bounding box center [363, 9] width 46 height 10
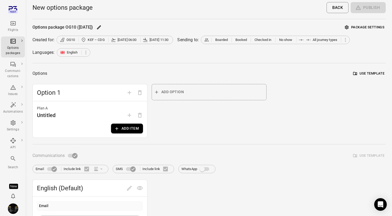
click at [134, 126] on button "Add item" at bounding box center [127, 128] width 32 height 10
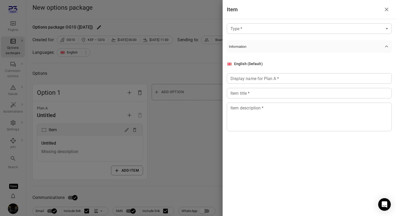
click at [197, 122] on div at bounding box center [198, 108] width 396 height 216
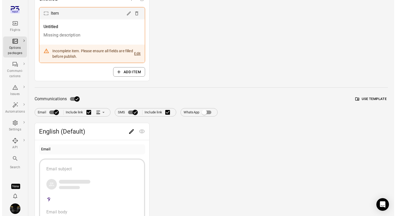
scroll to position [171, 0]
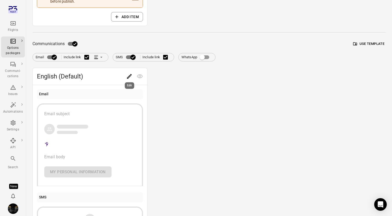
click at [128, 72] on button "Edit" at bounding box center [129, 76] width 10 height 10
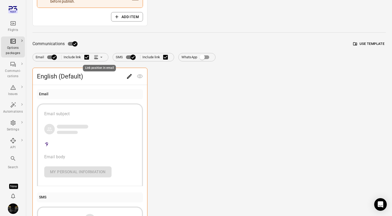
click at [101, 57] on icon "Link position in email" at bounding box center [101, 57] width 2 height 1
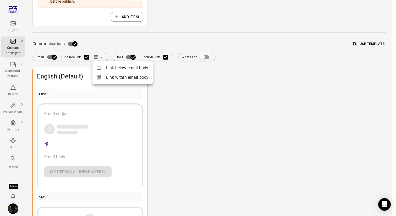
click at [101, 77] on icon at bounding box center [99, 76] width 4 height 1
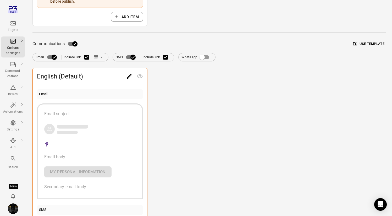
click at [131, 77] on icon "Edit" at bounding box center [129, 76] width 6 height 6
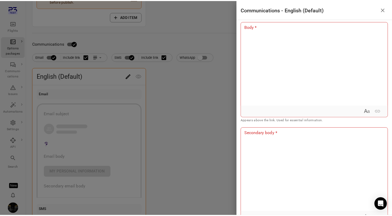
scroll to position [45, 0]
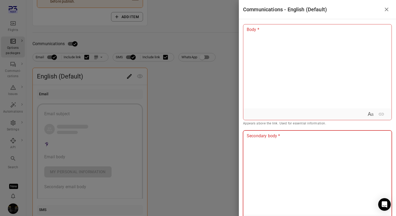
click at [266, 165] on div at bounding box center [317, 172] width 148 height 84
click at [333, 72] on div at bounding box center [317, 66] width 148 height 84
click at [292, 142] on div at bounding box center [317, 172] width 148 height 84
drag, startPoint x: 249, startPoint y: 130, endPoint x: 285, endPoint y: 134, distance: 36.7
click at [285, 134] on div "Subject Subject * You can choose from available keywords by starting to type th…" at bounding box center [317, 112] width 149 height 239
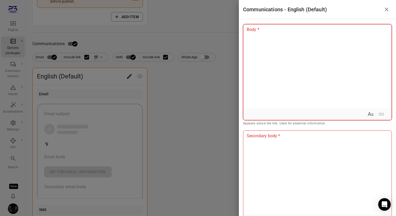
click at [301, 65] on div at bounding box center [317, 66] width 148 height 84
click at [42, 28] on div at bounding box center [198, 108] width 396 height 216
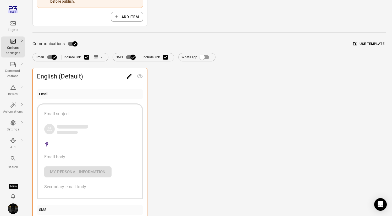
click at [12, 29] on div "Flights" at bounding box center [13, 30] width 20 height 5
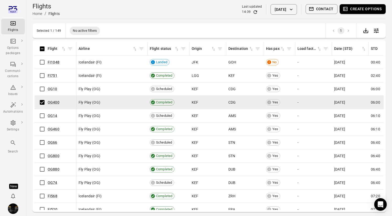
click at [329, 9] on button "Contact" at bounding box center [322, 9] width 32 height 10
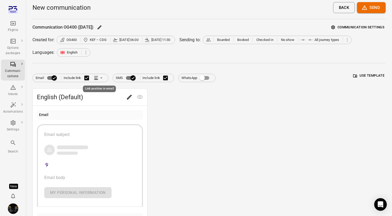
click at [101, 79] on icon "Link position in email" at bounding box center [101, 77] width 5 height 5
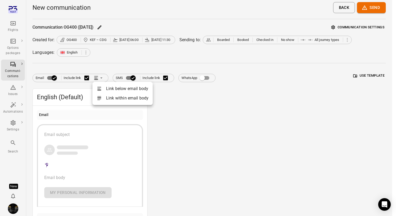
click at [115, 96] on li "Link within email body" at bounding box center [122, 97] width 60 height 9
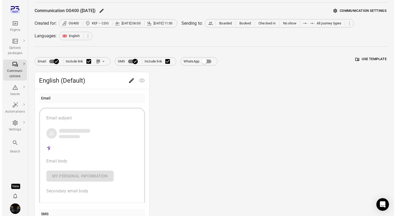
scroll to position [13, 0]
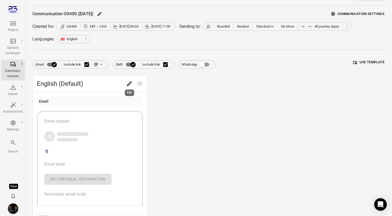
click at [130, 86] on div "Edit" at bounding box center [129, 91] width 10 height 11
click at [128, 83] on icon "Edit" at bounding box center [129, 83] width 6 height 6
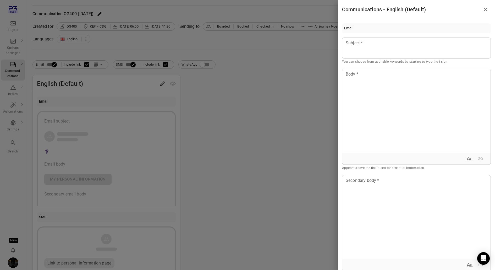
click at [304, 188] on div at bounding box center [247, 135] width 495 height 270
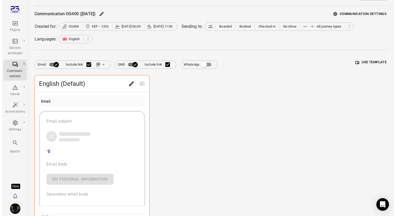
scroll to position [0, 0]
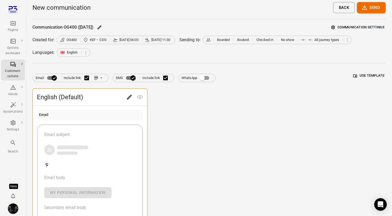
click at [124, 97] on span "English (Default)" at bounding box center [80, 97] width 87 height 8
click at [132, 97] on icon "Edit" at bounding box center [129, 97] width 6 height 6
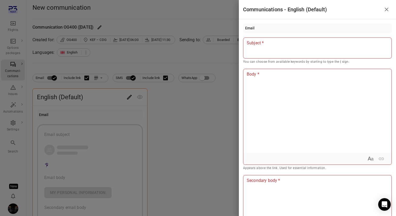
click at [194, 111] on div at bounding box center [198, 108] width 396 height 216
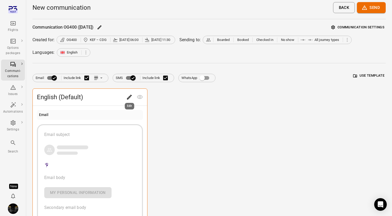
click at [129, 97] on icon "Edit" at bounding box center [129, 97] width 5 height 5
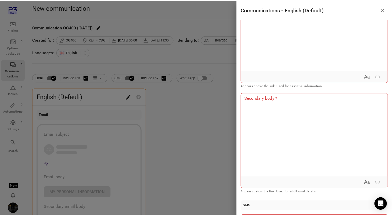
scroll to position [85, 0]
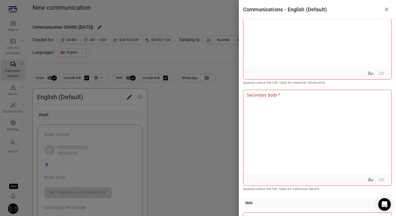
click at [197, 125] on div at bounding box center [198, 108] width 396 height 216
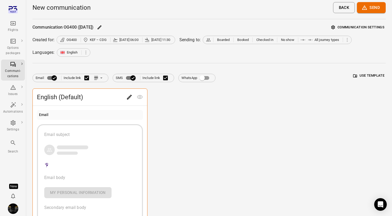
click at [10, 24] on icon "Main navigation" at bounding box center [13, 23] width 6 height 6
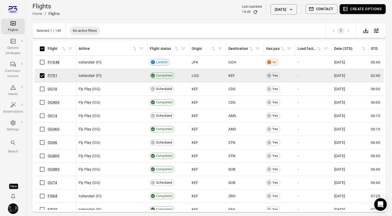
click at [319, 8] on button "Contact" at bounding box center [322, 9] width 32 height 10
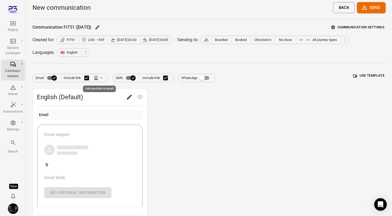
click at [101, 79] on icon "Link position in email" at bounding box center [101, 77] width 5 height 5
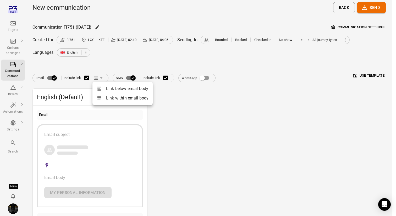
click at [110, 95] on li "Link within email body" at bounding box center [122, 97] width 60 height 9
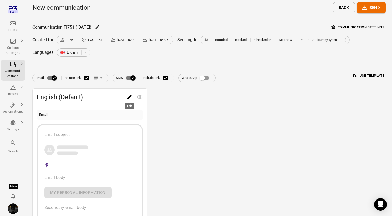
click at [130, 96] on icon "Edit" at bounding box center [129, 97] width 6 height 6
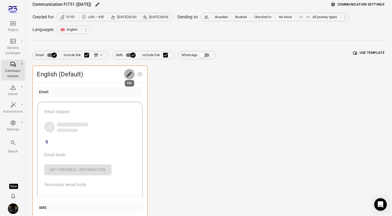
scroll to position [24, 0]
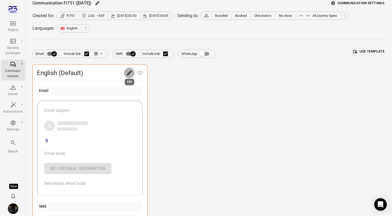
click at [128, 73] on icon "Edit" at bounding box center [129, 72] width 5 height 5
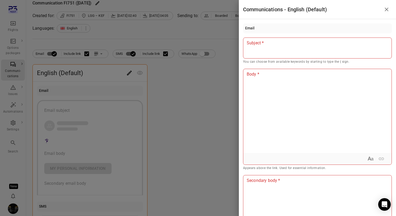
click at [191, 137] on div at bounding box center [198, 108] width 396 height 216
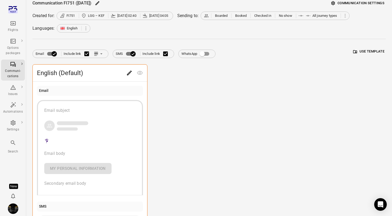
click at [14, 22] on icon "Main navigation" at bounding box center [13, 23] width 6 height 6
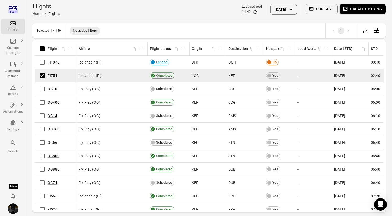
click at [318, 7] on button "Contact" at bounding box center [322, 9] width 32 height 10
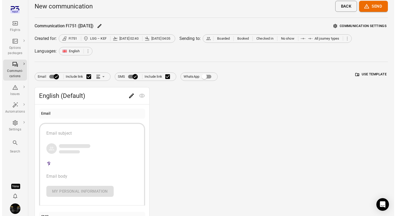
scroll to position [4, 0]
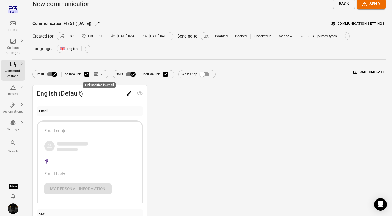
click at [94, 74] on icon "Link position in email" at bounding box center [96, 74] width 5 height 5
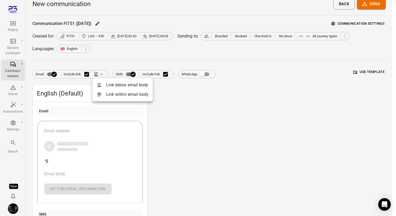
click at [122, 92] on li "Link within email body" at bounding box center [122, 94] width 60 height 9
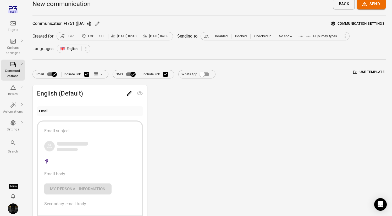
click at [95, 75] on icon "Link position in email" at bounding box center [96, 74] width 5 height 5
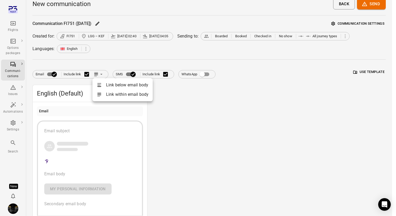
click at [108, 84] on li "Link below email body" at bounding box center [122, 84] width 60 height 9
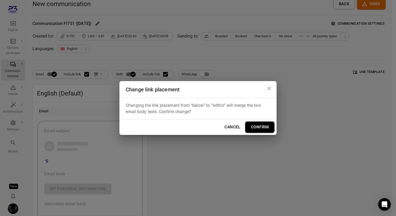
click at [132, 26] on div "Change link placement Changing the link placement from “below” to “within” will…" at bounding box center [198, 108] width 396 height 216
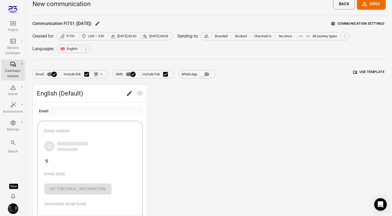
click at [95, 72] on icon "Link position in email" at bounding box center [96, 72] width 4 height 1
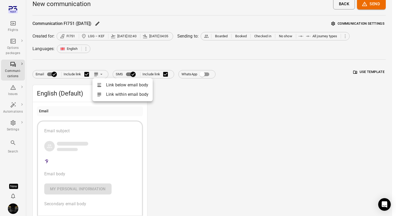
click at [112, 95] on li "Link within email body" at bounding box center [122, 94] width 60 height 9
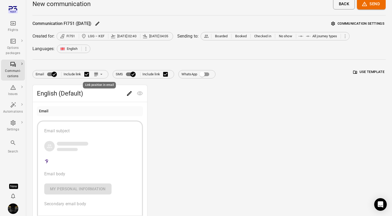
click at [97, 74] on icon "Link position in email" at bounding box center [96, 73] width 4 height 1
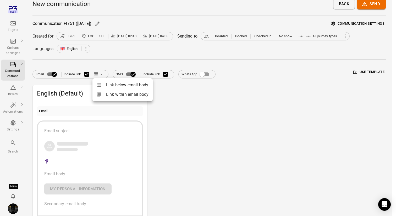
click at [107, 85] on li "Link below email body" at bounding box center [122, 84] width 60 height 9
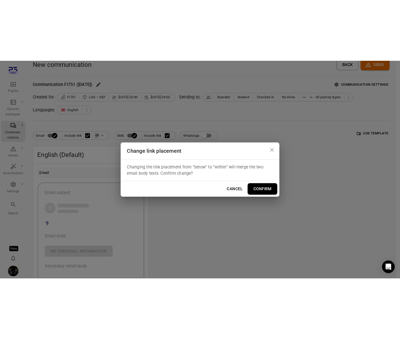
scroll to position [0, 0]
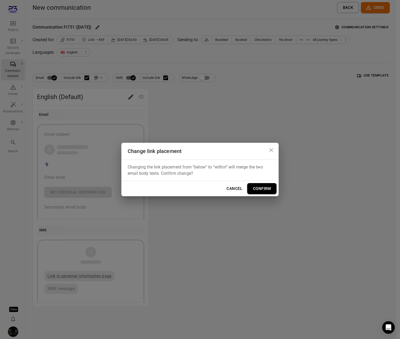
click at [273, 151] on icon "Close dialog" at bounding box center [271, 150] width 6 height 6
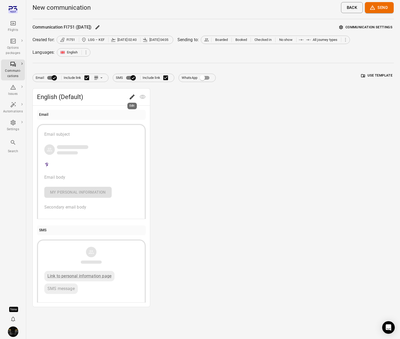
click at [128, 98] on button "Edit" at bounding box center [132, 97] width 10 height 10
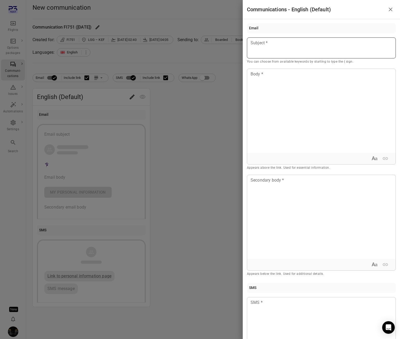
click at [257, 54] on div at bounding box center [321, 47] width 149 height 21
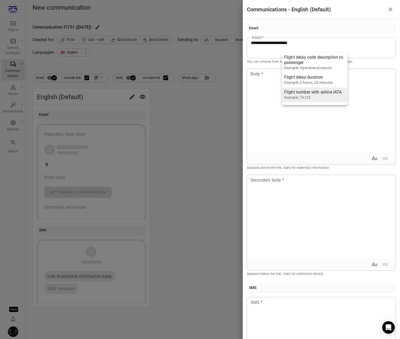
click at [294, 97] on div "Example: TA123" at bounding box center [313, 97] width 58 height 5
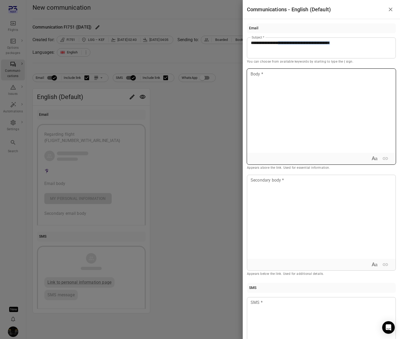
click at [289, 88] on div at bounding box center [321, 111] width 148 height 84
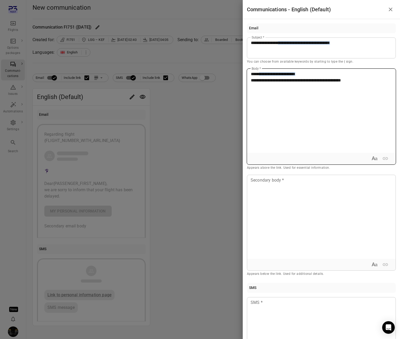
click at [341, 81] on span "**********" at bounding box center [296, 80] width 90 height 4
copy span "*******"
click at [361, 79] on p "**********" at bounding box center [321, 77] width 141 height 13
click at [348, 80] on span "**********" at bounding box center [318, 80] width 134 height 4
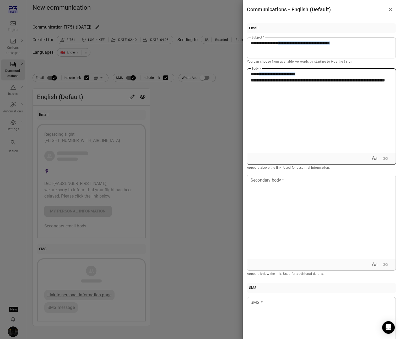
click at [348, 80] on span "**********" at bounding box center [318, 80] width 134 height 4
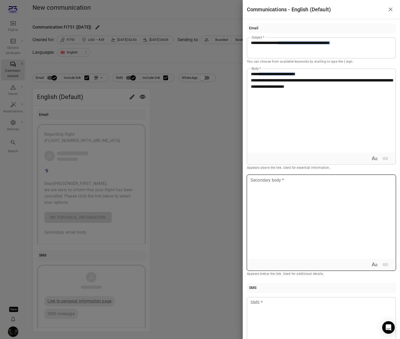
click at [313, 187] on div at bounding box center [321, 217] width 148 height 84
drag, startPoint x: 270, startPoint y: 181, endPoint x: 274, endPoint y: 181, distance: 4.5
click at [272, 181] on span "**********" at bounding box center [261, 180] width 21 height 4
drag, startPoint x: 327, startPoint y: 181, endPoint x: 248, endPoint y: 182, distance: 78.9
click at [248, 182] on div "**********" at bounding box center [321, 217] width 148 height 84
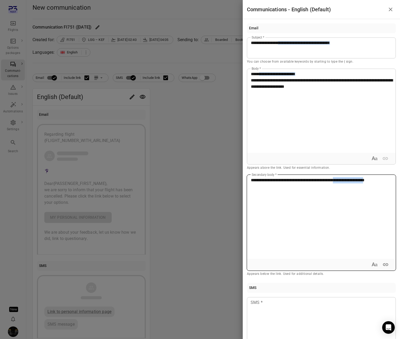
drag, startPoint x: 352, startPoint y: 180, endPoint x: 386, endPoint y: 180, distance: 34.1
click at [364, 180] on span "**********" at bounding box center [308, 180] width 114 height 4
click at [280, 200] on div "**********" at bounding box center [321, 217] width 148 height 84
click at [289, 183] on p "**********" at bounding box center [321, 180] width 141 height 6
click at [251, 182] on span "**********" at bounding box center [309, 180] width 117 height 4
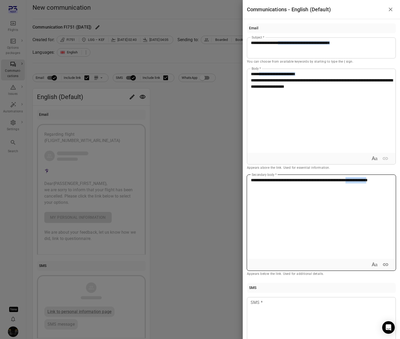
drag, startPoint x: 250, startPoint y: 187, endPoint x: 276, endPoint y: 187, distance: 25.2
click at [276, 182] on span "**********" at bounding box center [309, 180] width 117 height 4
click at [383, 215] on icon "Insert Link" at bounding box center [385, 264] width 5 height 3
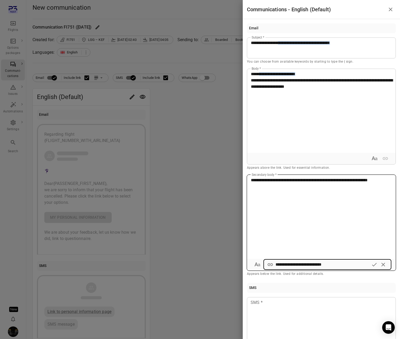
drag, startPoint x: 289, startPoint y: 264, endPoint x: 271, endPoint y: 264, distance: 17.6
click at [271, 215] on div "**********" at bounding box center [327, 264] width 128 height 10
type input "**********"
click at [372, 215] on icon "Add link" at bounding box center [374, 264] width 6 height 6
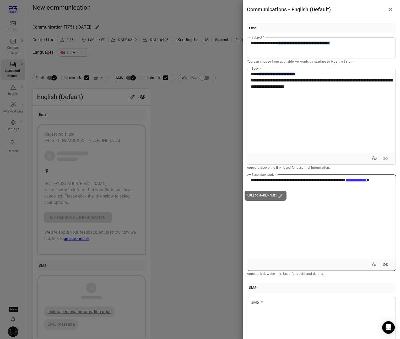
click at [281, 215] on div "**********" at bounding box center [321, 217] width 148 height 84
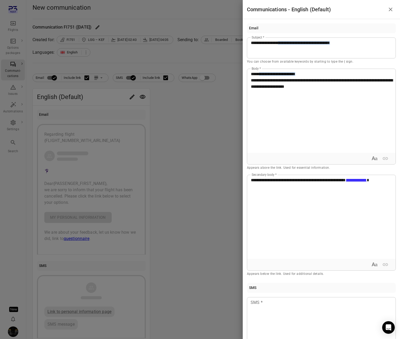
click at [331, 169] on p "Appears above the link. Used for essential information." at bounding box center [321, 167] width 149 height 5
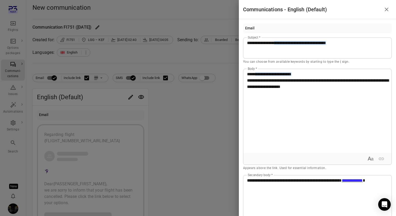
click at [388, 8] on icon "Close drawer" at bounding box center [387, 10] width 4 height 4
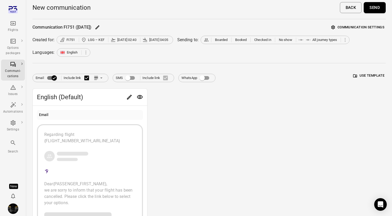
click at [373, 6] on button "Send" at bounding box center [375, 7] width 22 height 11
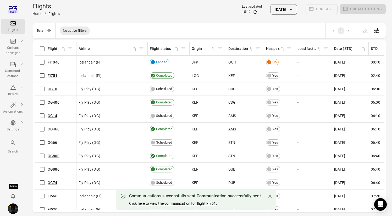
click at [179, 205] on link "Click here to view the communication for flight FI751." at bounding box center [173, 203] width 88 height 4
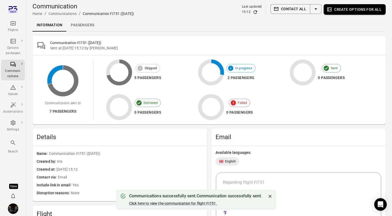
click at [87, 28] on link "Passengers" at bounding box center [83, 25] width 32 height 13
